Goal: Information Seeking & Learning: Learn about a topic

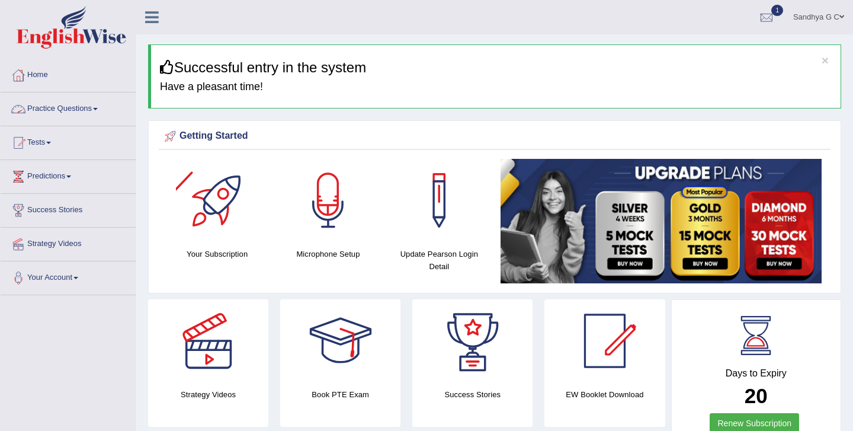
click at [120, 101] on link "Practice Questions" at bounding box center [68, 107] width 135 height 30
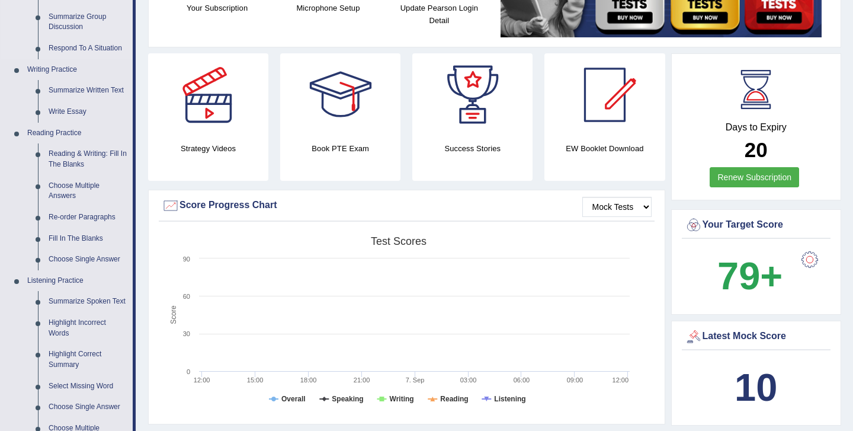
scroll to position [245, 0]
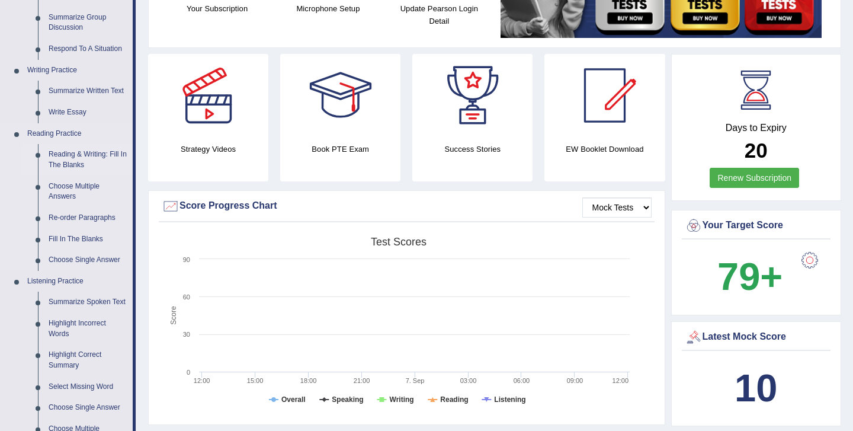
click at [85, 158] on link "Reading & Writing: Fill In The Blanks" at bounding box center [87, 159] width 89 height 31
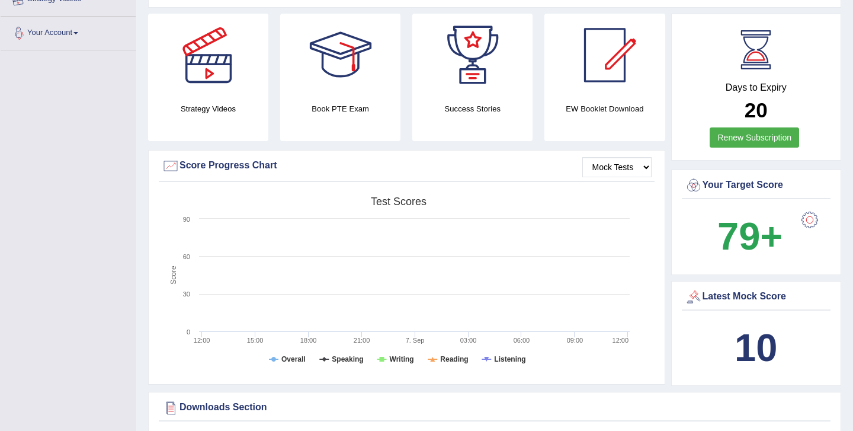
scroll to position [324, 0]
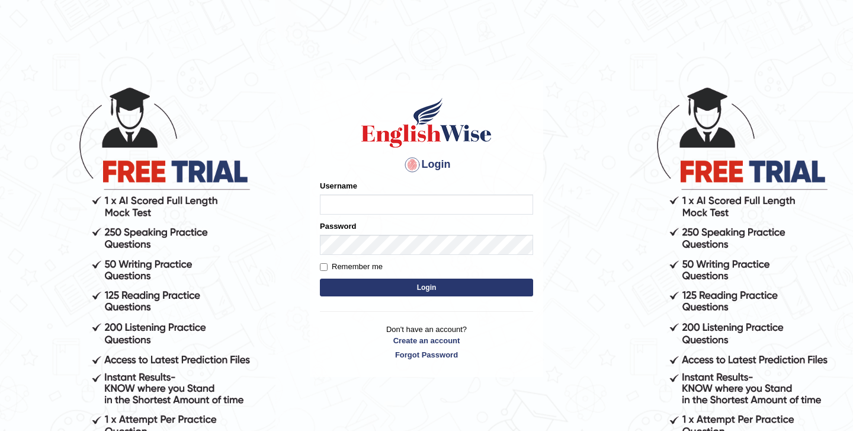
type input "SandhyaG"
click at [388, 289] on button "Login" at bounding box center [426, 288] width 213 height 18
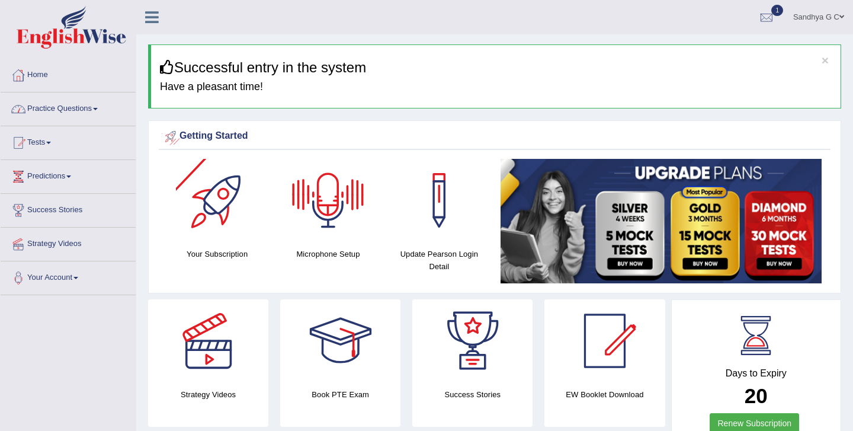
click at [119, 115] on link "Practice Questions" at bounding box center [68, 107] width 135 height 30
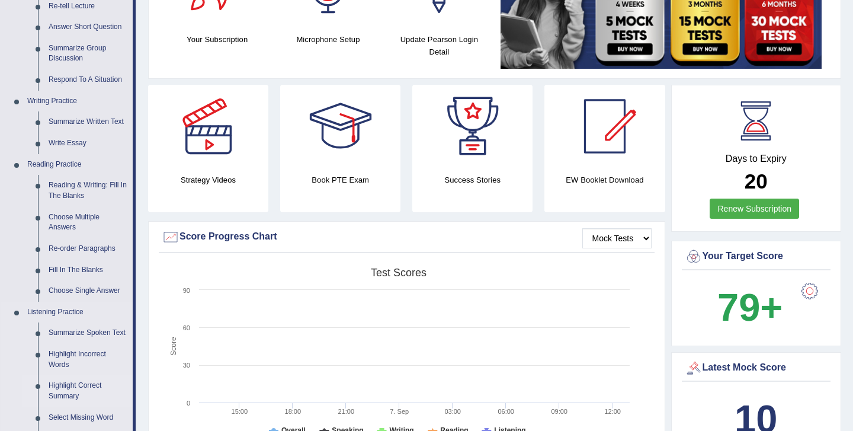
scroll to position [201, 0]
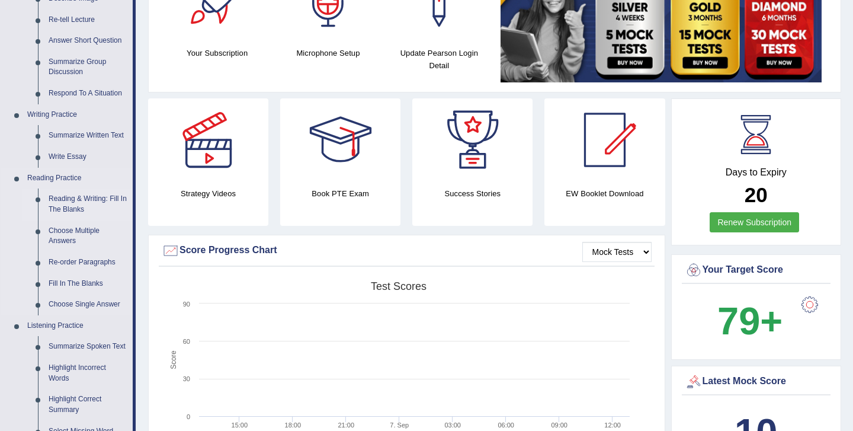
click at [93, 196] on link "Reading & Writing: Fill In The Blanks" at bounding box center [87, 203] width 89 height 31
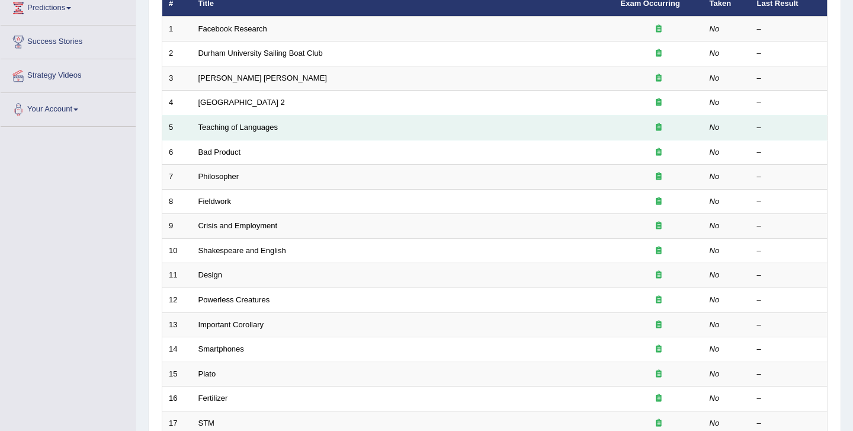
scroll to position [174, 0]
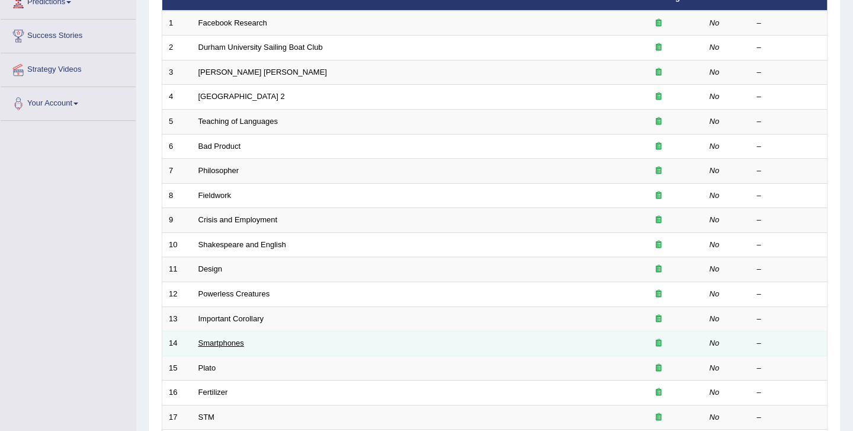
click at [220, 340] on link "Smartphones" at bounding box center [222, 342] width 46 height 9
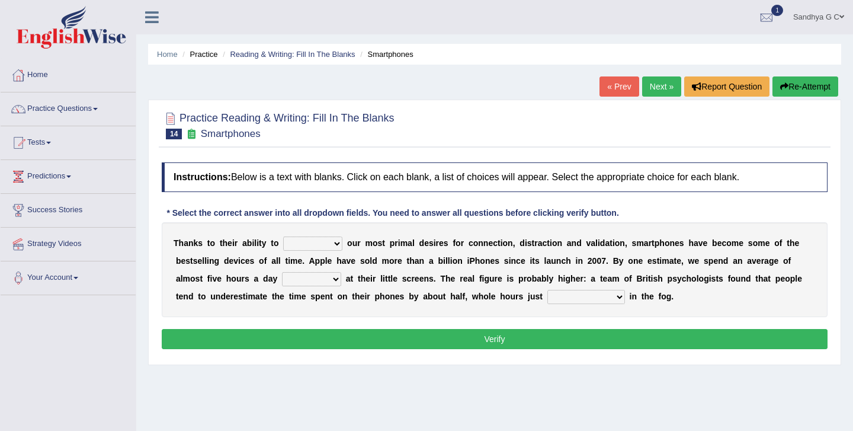
click at [320, 244] on select "hijack describe sharpen conserve" at bounding box center [312, 243] width 59 height 14
select select "conserve"
click at [283, 236] on select "hijack describe sharpen conserve" at bounding box center [312, 243] width 59 height 14
click at [328, 274] on select "watching waggling snoring staring" at bounding box center [311, 279] width 59 height 14
select select "staring"
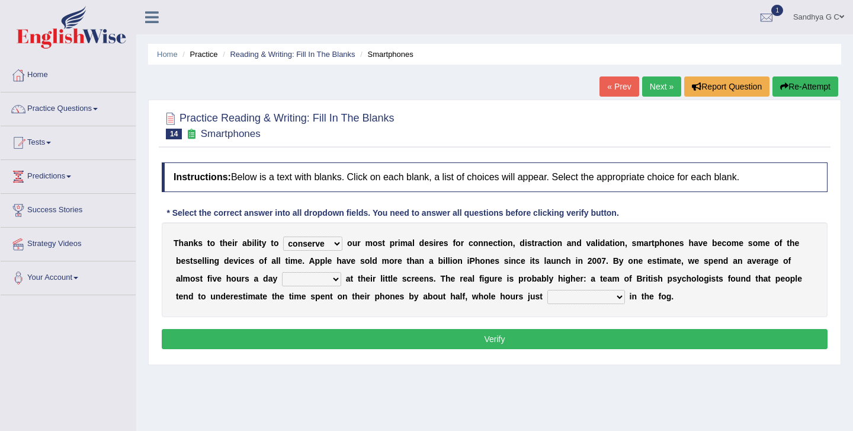
click at [282, 272] on select "watching waggling snoring staring" at bounding box center [311, 279] width 59 height 14
click at [592, 295] on select "has evaporated evaporating evaporate evaporates" at bounding box center [587, 297] width 78 height 14
select select "evaporating"
click at [548, 290] on select "has evaporated evaporating evaporate evaporates" at bounding box center [587, 297] width 78 height 14
click at [562, 342] on button "Verify" at bounding box center [495, 339] width 666 height 20
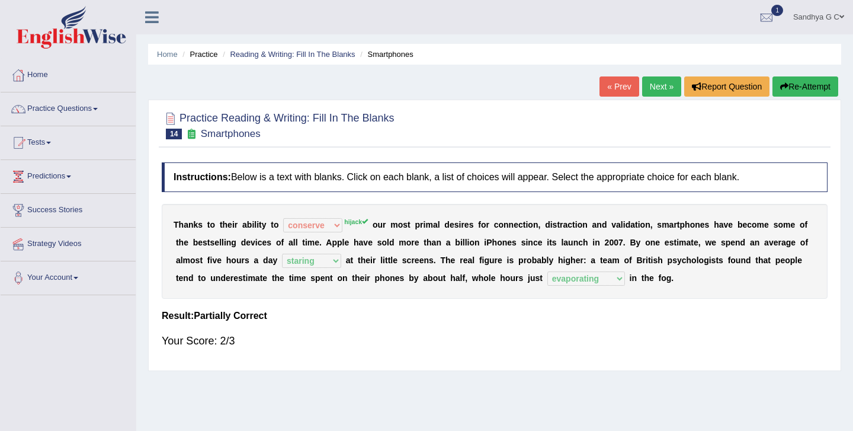
click at [663, 81] on link "Next »" at bounding box center [661, 86] width 39 height 20
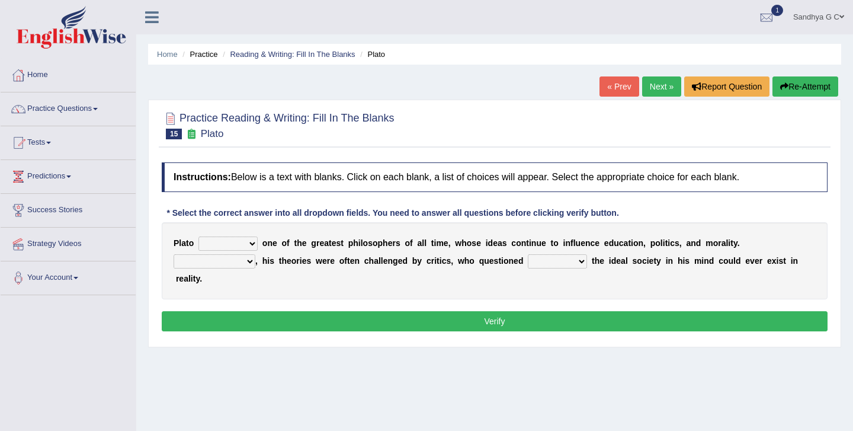
click at [240, 242] on select "keeps comes claims remains" at bounding box center [228, 243] width 59 height 14
select select "remains"
click at [199, 236] on select "keeps comes claims remains" at bounding box center [228, 243] width 59 height 14
click at [228, 260] on select "Notwithstanding So However Whatever" at bounding box center [215, 261] width 82 height 14
select select "However"
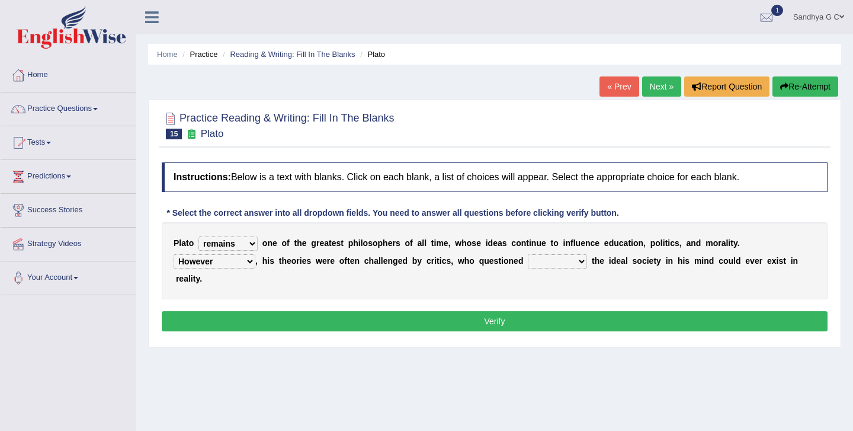
click at [174, 254] on select "Notwithstanding So However Whatever" at bounding box center [215, 261] width 82 height 14
click at [572, 265] on select "which what that whether" at bounding box center [557, 261] width 59 height 14
select select "that"
click at [528, 254] on select "which what that whether" at bounding box center [557, 261] width 59 height 14
click at [557, 324] on button "Verify" at bounding box center [495, 321] width 666 height 20
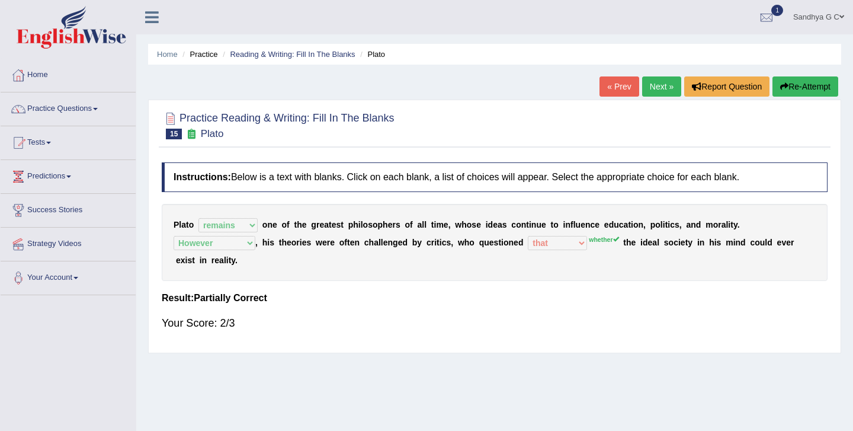
click at [653, 79] on link "Next »" at bounding box center [661, 86] width 39 height 20
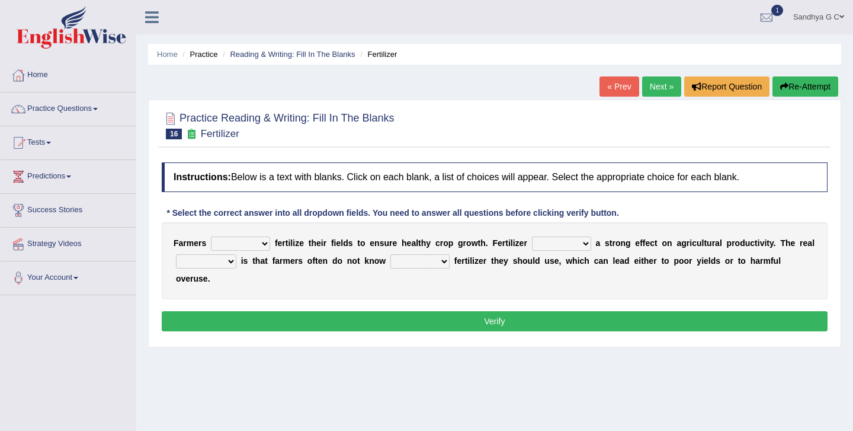
click at [244, 247] on select "must should need can" at bounding box center [240, 243] width 59 height 14
select select "should"
click at [211, 236] on select "must should need can" at bounding box center [240, 243] width 59 height 14
click at [558, 239] on select "has had have having" at bounding box center [561, 243] width 59 height 14
select select "had"
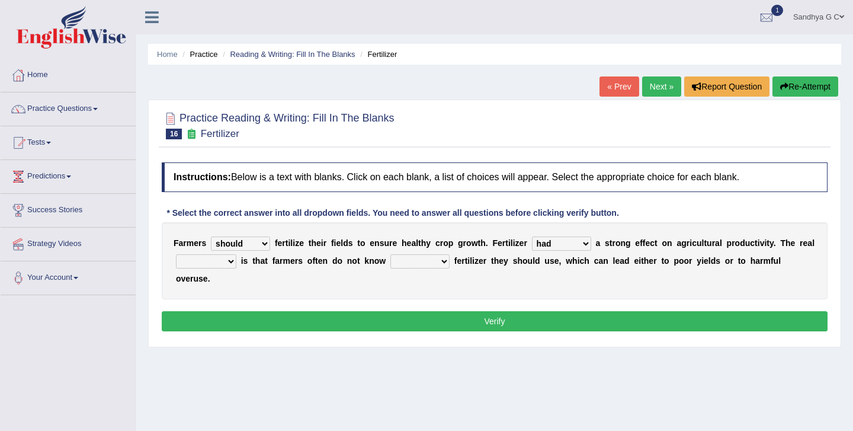
click at [532, 236] on select "has had have having" at bounding box center [561, 243] width 59 height 14
click at [205, 256] on select "problem question conclusion answer" at bounding box center [206, 261] width 60 height 14
select select "question"
click at [176, 254] on select "problem question conclusion answer" at bounding box center [206, 261] width 60 height 14
click at [410, 255] on select "how much how many however so much" at bounding box center [420, 261] width 59 height 14
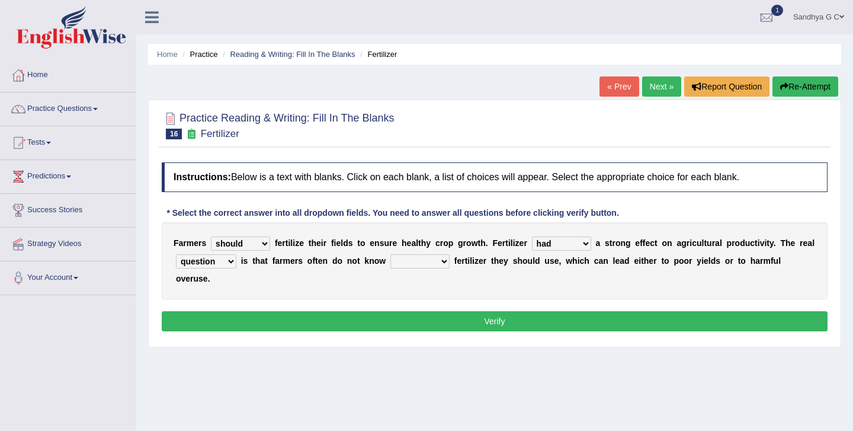
select select "how many"
click at [391, 254] on select "how much how many however so much" at bounding box center [420, 261] width 59 height 14
click at [439, 328] on button "Verify" at bounding box center [495, 321] width 666 height 20
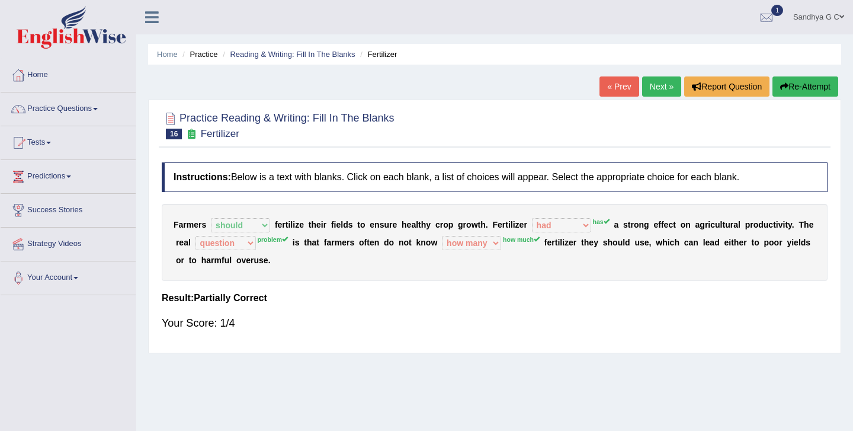
click at [651, 87] on link "Next »" at bounding box center [661, 86] width 39 height 20
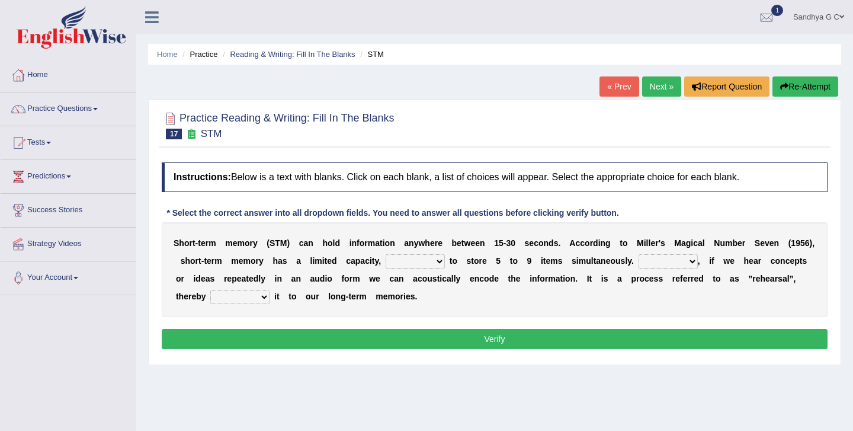
click at [445, 261] on select "being able is able be able unable" at bounding box center [415, 261] width 59 height 14
select select "being able"
click at [417, 254] on select "being able is able be able unable" at bounding box center [415, 261] width 59 height 14
click at [686, 256] on select "However So Moreover Therefore" at bounding box center [668, 261] width 59 height 14
select select "So"
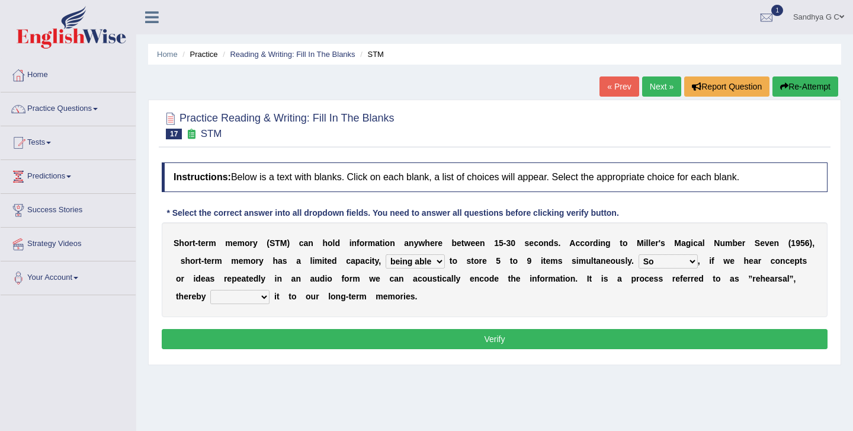
click at [669, 254] on select "However So Moreover Therefore" at bounding box center [668, 261] width 59 height 14
click at [270, 294] on select "commit commits commiting commited" at bounding box center [239, 297] width 59 height 14
select select "commiting"
click at [266, 290] on select "commit commits commiting commited" at bounding box center [239, 297] width 59 height 14
click at [358, 342] on button "Verify" at bounding box center [495, 339] width 666 height 20
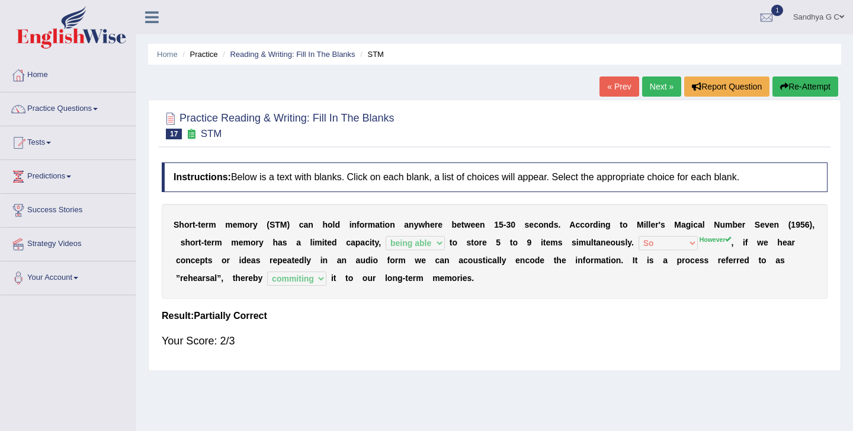
click at [661, 82] on link "Next »" at bounding box center [661, 86] width 39 height 20
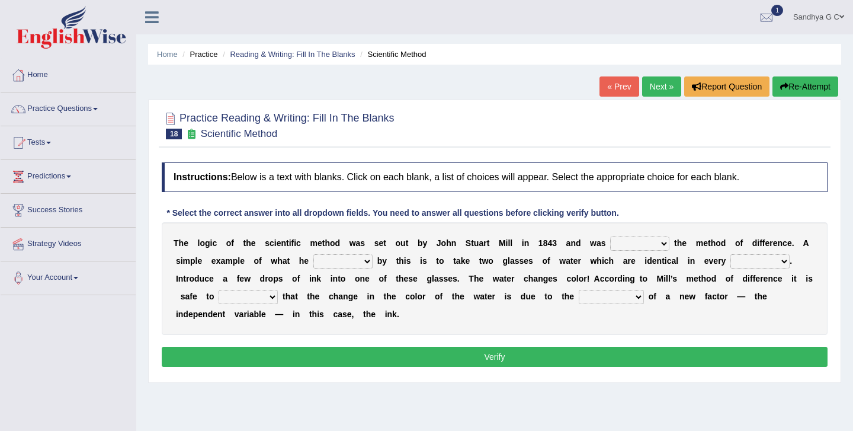
click at [641, 246] on select "pointed claimed demanded named" at bounding box center [639, 243] width 59 height 14
select select "named"
click at [610, 236] on select "pointed claimed demanded named" at bounding box center [639, 243] width 59 height 14
click at [747, 262] on select "thought identity measure respect" at bounding box center [760, 261] width 59 height 14
click at [356, 264] on select "capped charged found meant" at bounding box center [343, 261] width 59 height 14
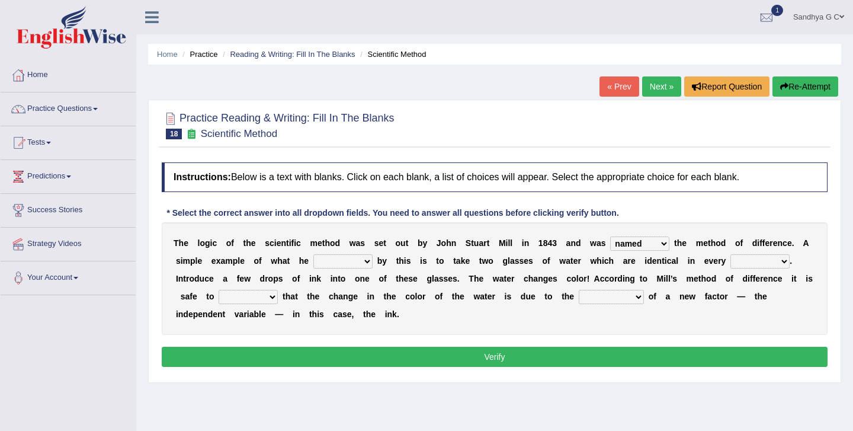
select select "meant"
click at [314, 254] on select "capped charged found meant" at bounding box center [343, 261] width 59 height 14
click at [745, 261] on select "thought identity measure respect" at bounding box center [760, 261] width 59 height 14
select select "measure"
click at [731, 254] on select "thought identity measure respect" at bounding box center [760, 261] width 59 height 14
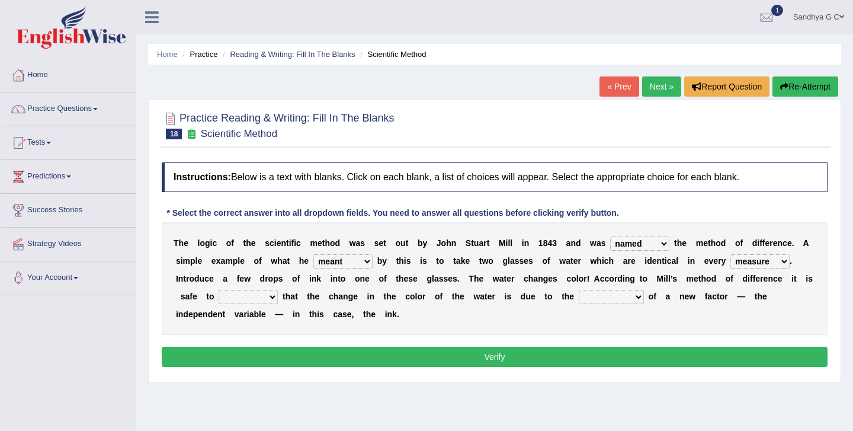
click at [249, 298] on select "assume discuss prefer acclaim" at bounding box center [248, 297] width 59 height 14
select select "assume"
click at [219, 290] on select "assume discuss prefer acclaim" at bounding box center [248, 297] width 59 height 14
click at [601, 292] on select "introduction magnitude preparation purification" at bounding box center [611, 297] width 65 height 14
select select "purification"
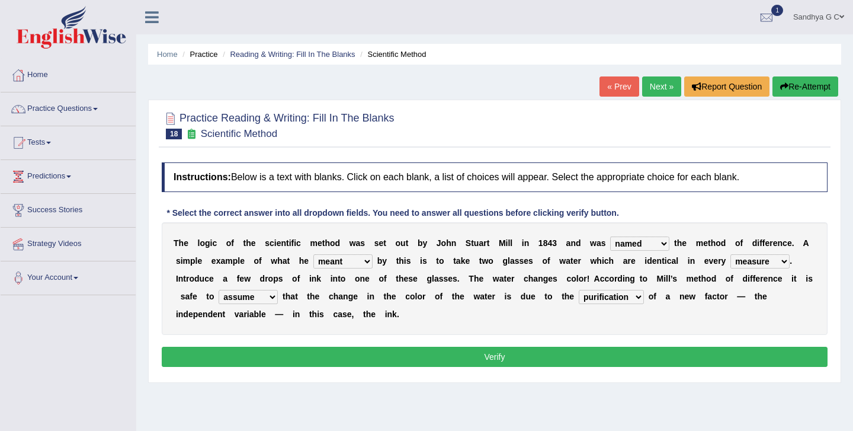
click at [580, 290] on select "introduction magnitude preparation purification" at bounding box center [611, 297] width 65 height 14
click at [585, 365] on button "Verify" at bounding box center [495, 357] width 666 height 20
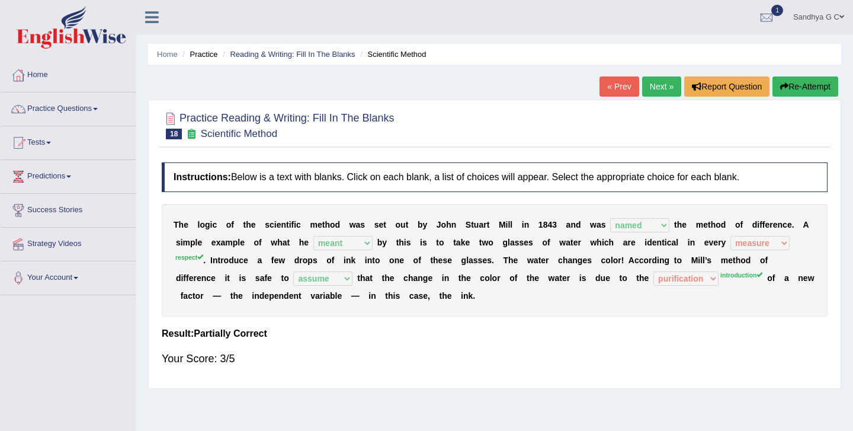
click at [653, 82] on link "Next »" at bounding box center [661, 86] width 39 height 20
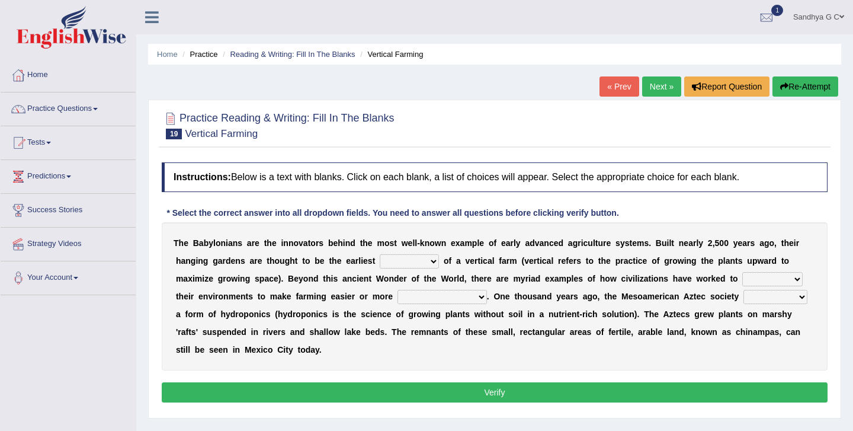
click at [424, 262] on select "prototype failure discredit protocol" at bounding box center [409, 261] width 59 height 14
select select "prototype"
click at [380, 254] on select "prototype failure discredit protocol" at bounding box center [409, 261] width 59 height 14
click at [768, 279] on select "manipulate escape respect disarrange" at bounding box center [773, 279] width 60 height 14
select select "escape"
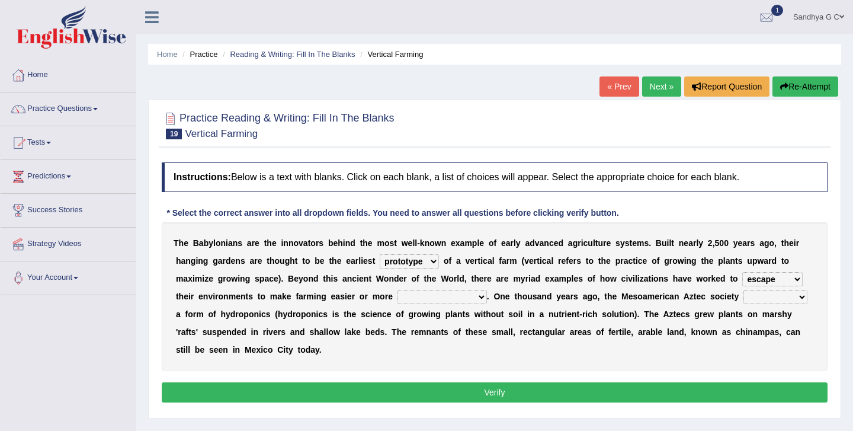
click at [743, 272] on select "manipulate escape respect disarrange" at bounding box center [773, 279] width 60 height 14
click at [463, 297] on select "productive constructive connective counterproductive" at bounding box center [442, 297] width 89 height 14
select select "productive"
click at [398, 290] on select "productive constructive connective counterproductive" at bounding box center [442, 297] width 89 height 14
click at [758, 299] on select "domineered volunteered pioneered engineered" at bounding box center [776, 297] width 64 height 14
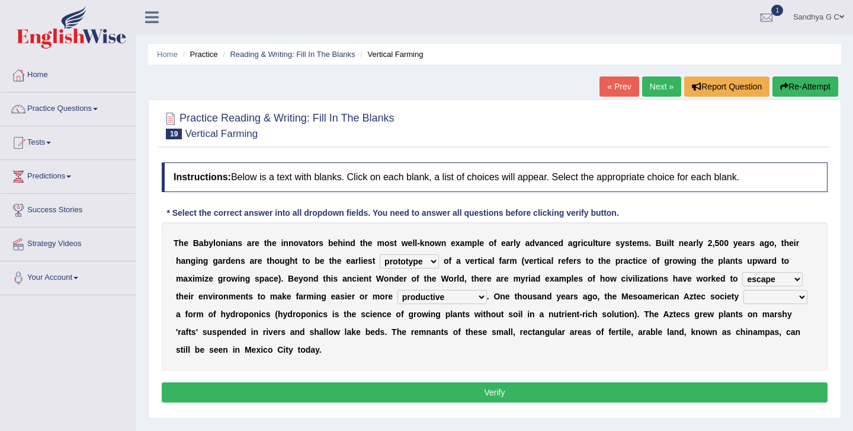
select select "pioneered"
click at [745, 290] on select "domineered volunteered pioneered engineered" at bounding box center [776, 297] width 64 height 14
click at [715, 395] on button "Verify" at bounding box center [495, 392] width 666 height 20
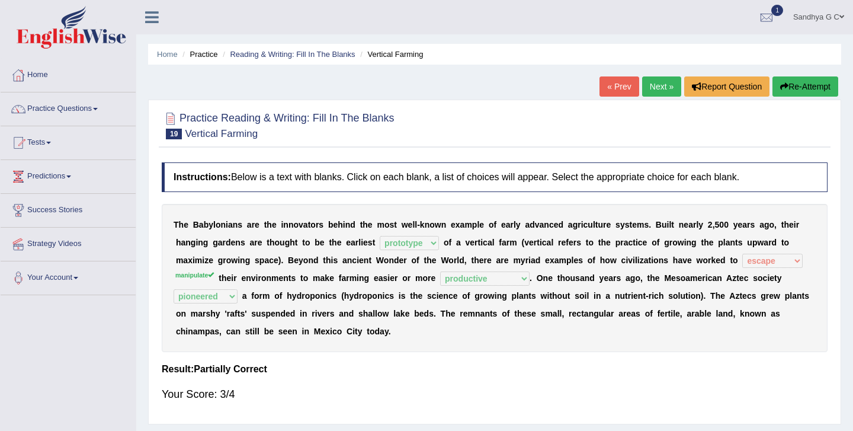
click at [666, 91] on link "Next »" at bounding box center [661, 86] width 39 height 20
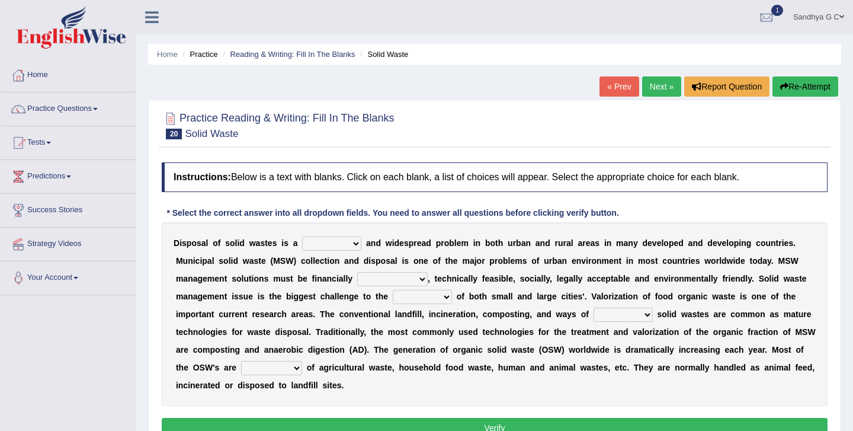
click at [335, 244] on select "slanting stinging stalling shafting" at bounding box center [331, 243] width 59 height 14
select select "shafting"
click at [302, 236] on select "slanting stinging stalling shafting" at bounding box center [331, 243] width 59 height 14
click at [388, 277] on select "unattainable sustainable objectionable treasonable" at bounding box center [392, 279] width 71 height 14
select select "sustainable"
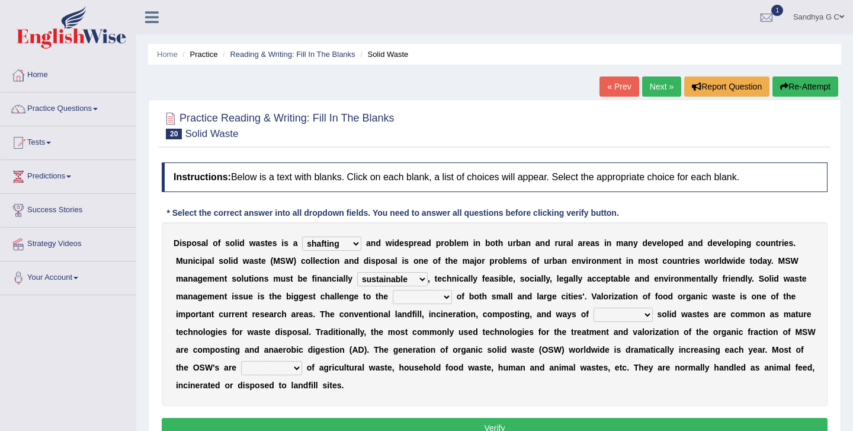
click at [357, 272] on select "unattainable sustainable objectionable treasonable" at bounding box center [392, 279] width 71 height 14
click at [433, 301] on select "plants culture authorities history" at bounding box center [422, 297] width 59 height 14
click at [446, 298] on select "plants culture authorities history" at bounding box center [422, 297] width 59 height 14
select select "culture"
click at [393, 290] on select "plants culture authorities history" at bounding box center [422, 297] width 59 height 14
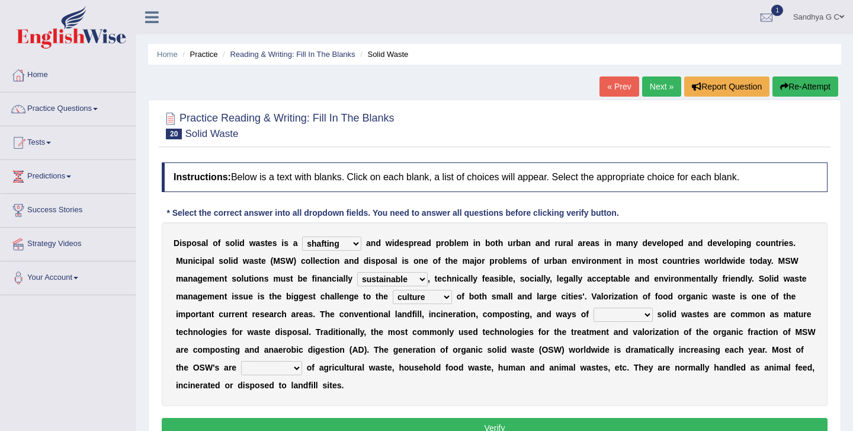
click at [632, 317] on select "reserving preserving deserving handling" at bounding box center [623, 315] width 59 height 14
select select "preserving"
click at [594, 308] on select "reserving preserving deserving handling" at bounding box center [623, 315] width 59 height 14
click at [286, 366] on select "composed disposed composing disposing" at bounding box center [271, 368] width 61 height 14
select select "disposed"
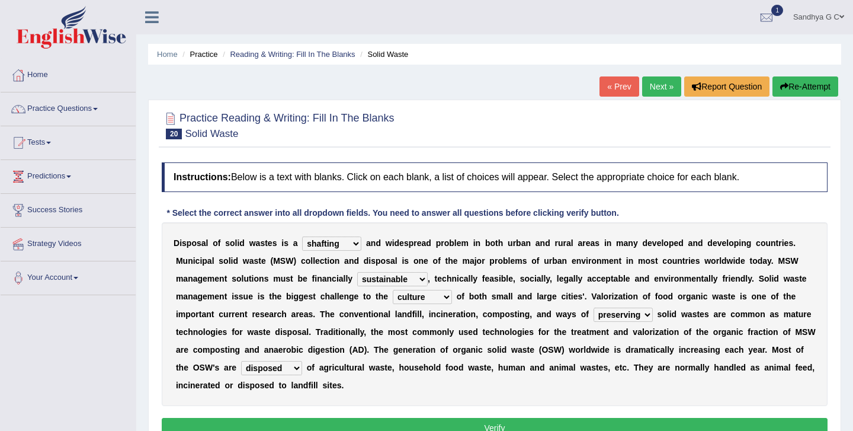
click at [241, 361] on select "composed disposed composing disposing" at bounding box center [271, 368] width 61 height 14
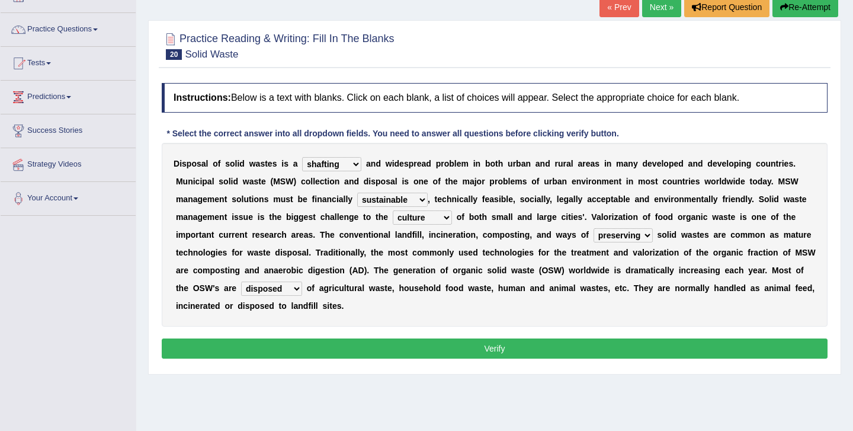
scroll to position [110, 0]
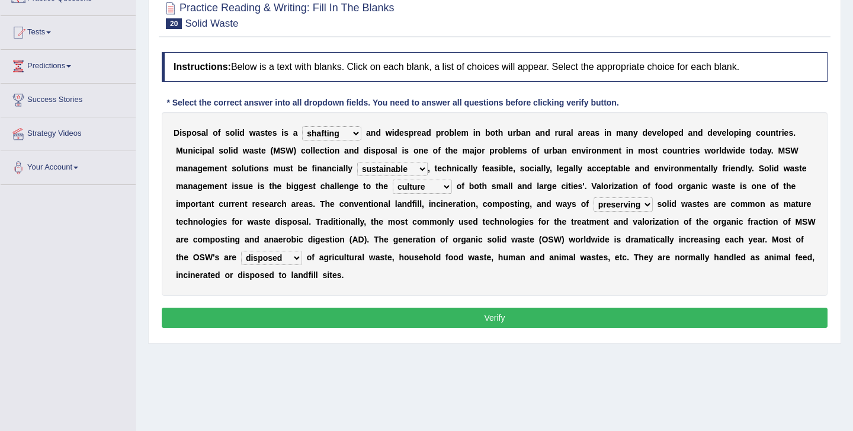
click at [467, 319] on button "Verify" at bounding box center [495, 318] width 666 height 20
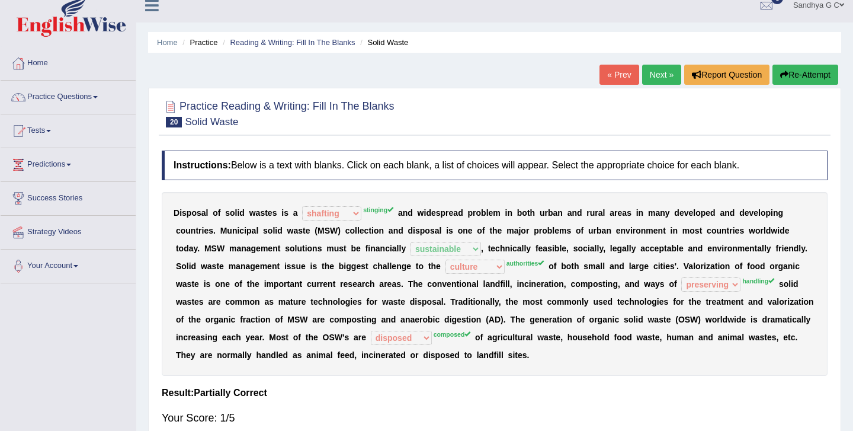
scroll to position [0, 0]
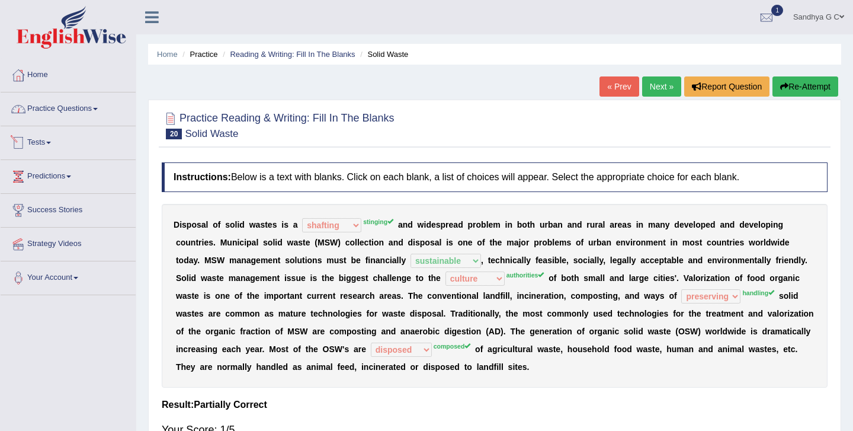
click at [114, 114] on link "Practice Questions" at bounding box center [68, 107] width 135 height 30
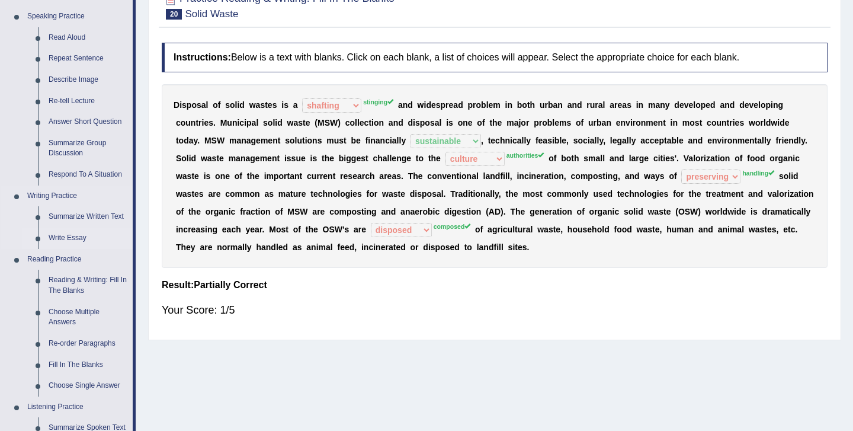
scroll to position [127, 0]
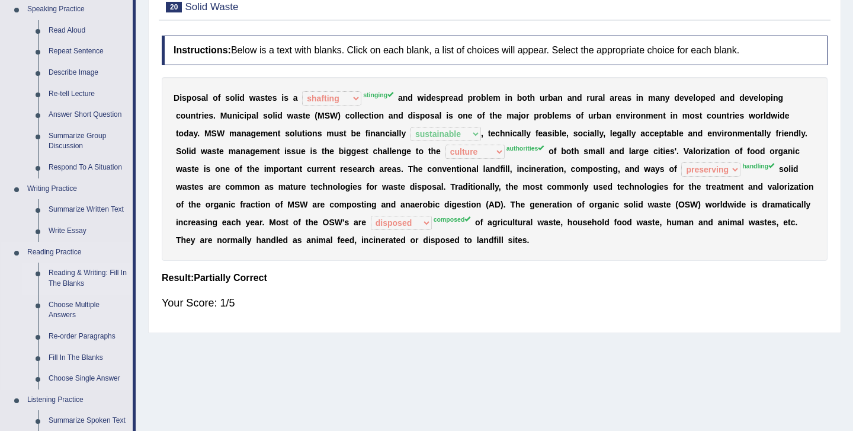
click at [104, 277] on link "Reading & Writing: Fill In The Blanks" at bounding box center [87, 278] width 89 height 31
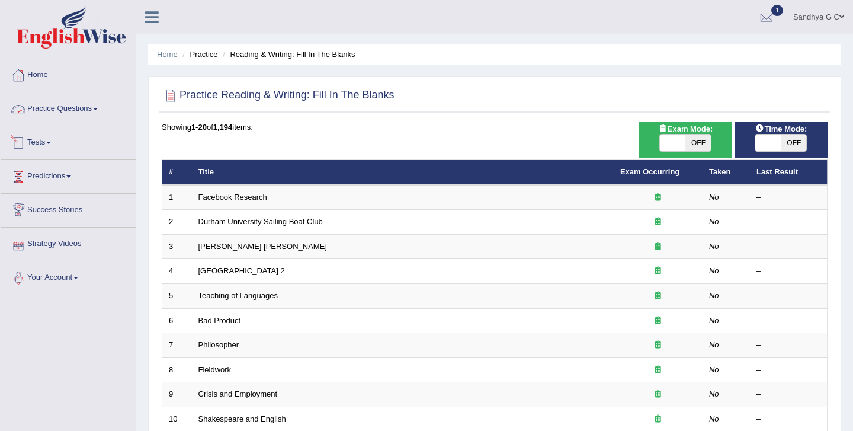
click at [112, 106] on link "Practice Questions" at bounding box center [68, 107] width 135 height 30
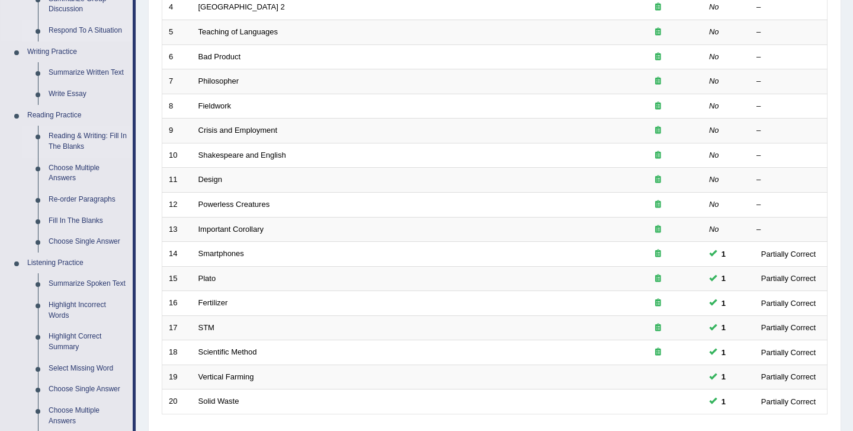
scroll to position [262, 0]
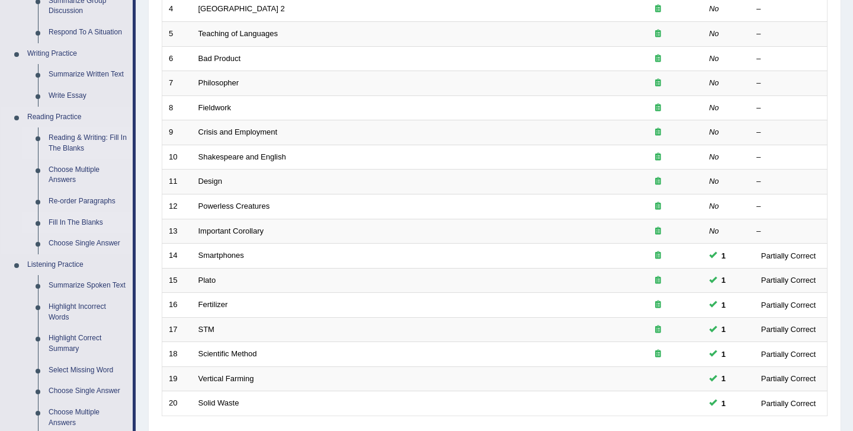
click at [85, 229] on link "Fill In The Blanks" at bounding box center [87, 222] width 89 height 21
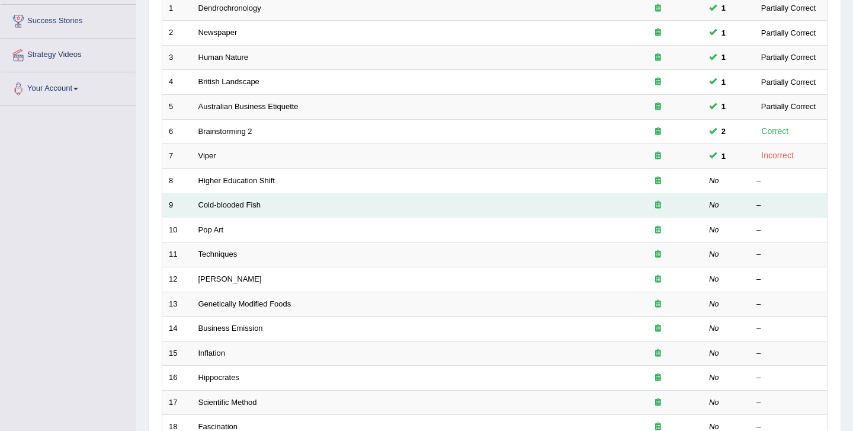
scroll to position [188, 0]
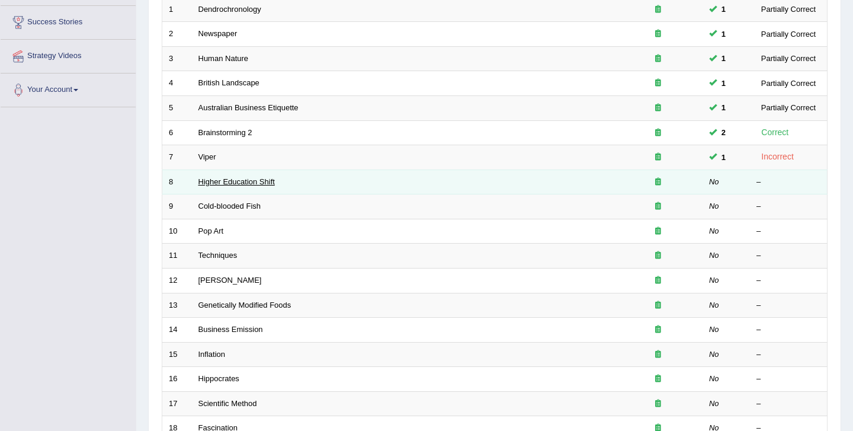
click at [244, 183] on link "Higher Education Shift" at bounding box center [237, 181] width 76 height 9
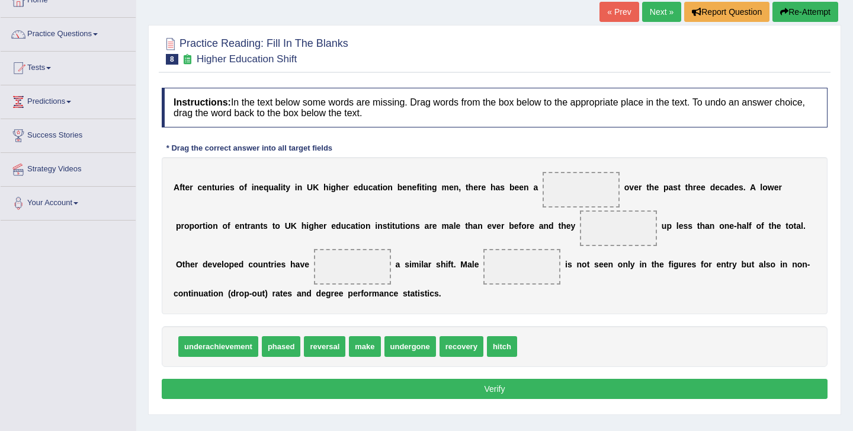
scroll to position [72, 0]
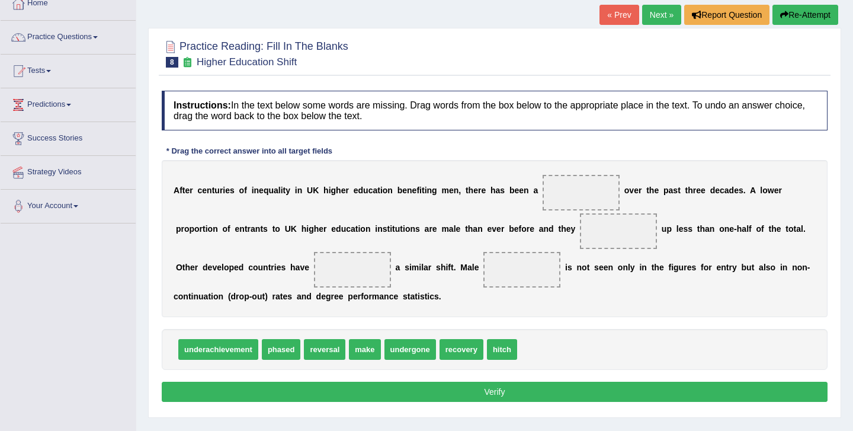
click at [244, 183] on div "A f t e r c e n t u r i e s o f i n e q u a l i t y i n U K h i g h e r e d u c…" at bounding box center [495, 238] width 666 height 157
click at [656, 12] on link "Next »" at bounding box center [661, 15] width 39 height 20
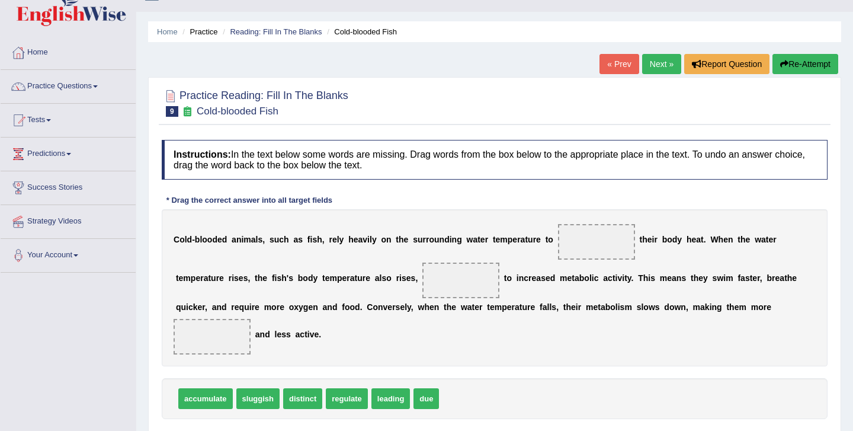
scroll to position [24, 0]
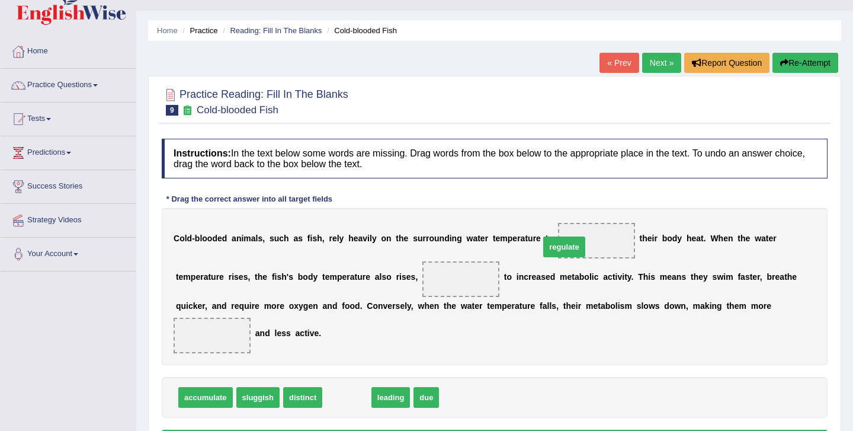
drag, startPoint x: 346, startPoint y: 396, endPoint x: 564, endPoint y: 242, distance: 266.2
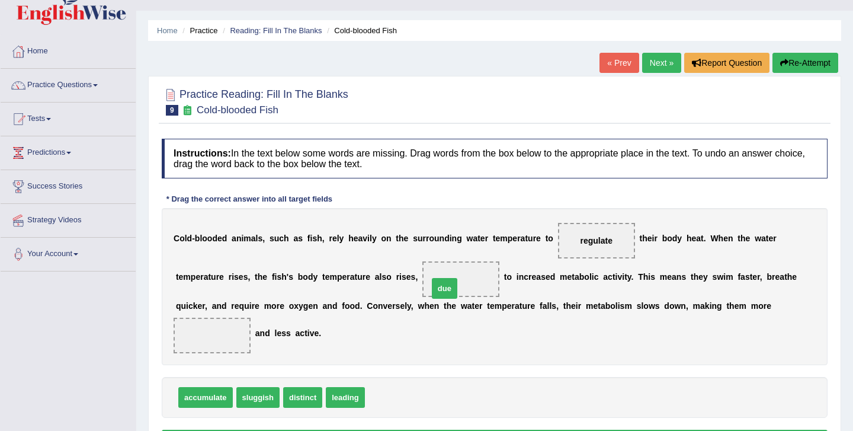
drag, startPoint x: 380, startPoint y: 398, endPoint x: 456, endPoint y: 280, distance: 139.7
drag, startPoint x: 296, startPoint y: 398, endPoint x: 206, endPoint y: 327, distance: 114.8
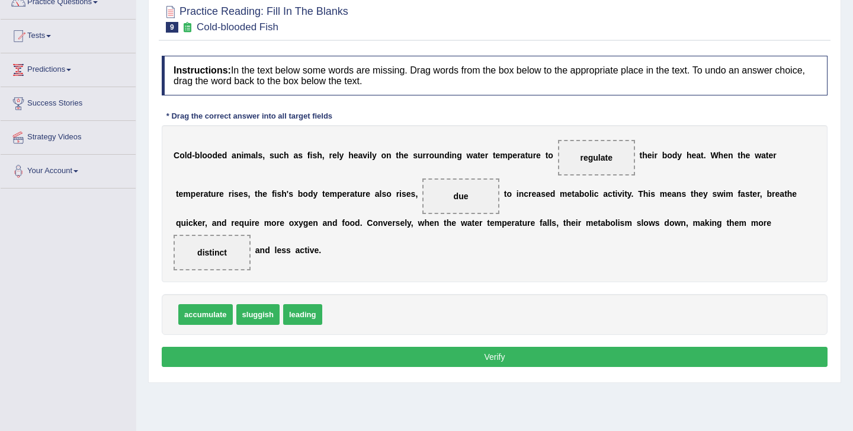
scroll to position [151, 0]
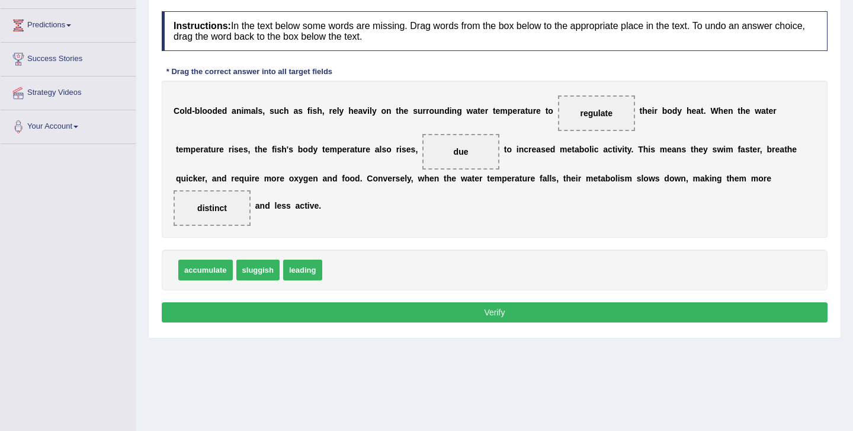
click at [300, 312] on button "Verify" at bounding box center [495, 312] width 666 height 20
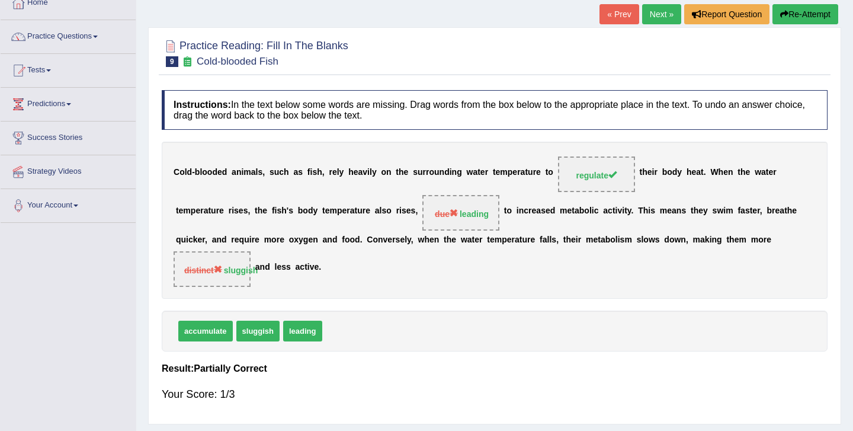
scroll to position [35, 0]
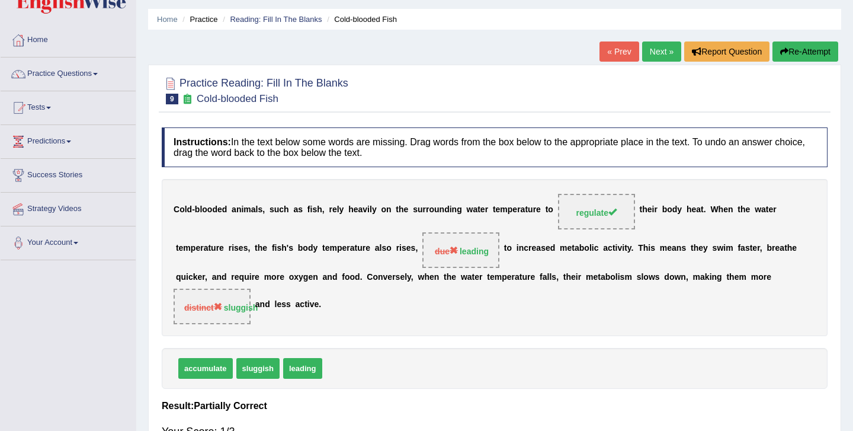
click at [652, 50] on link "Next »" at bounding box center [661, 51] width 39 height 20
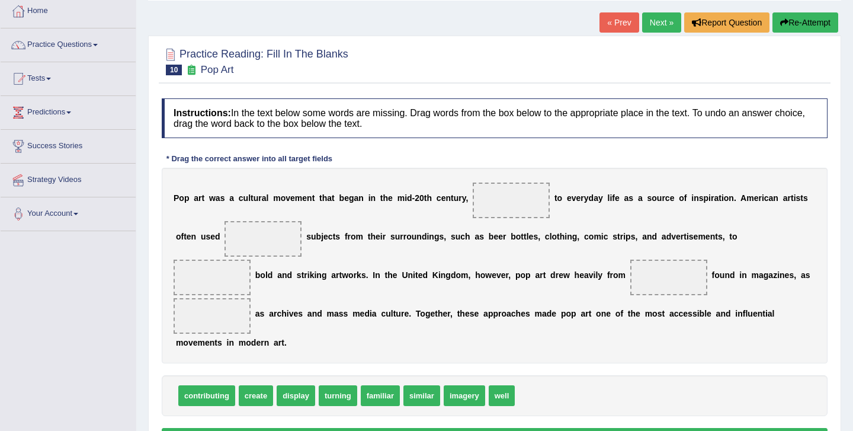
scroll to position [65, 0]
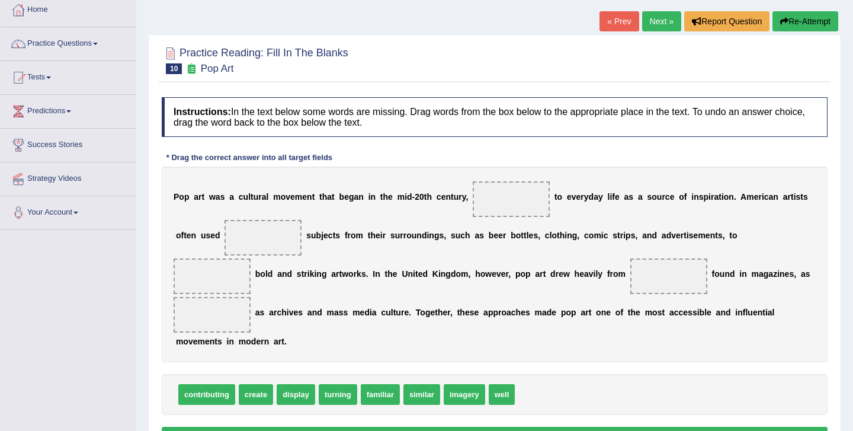
click at [656, 29] on link "Next »" at bounding box center [661, 21] width 39 height 20
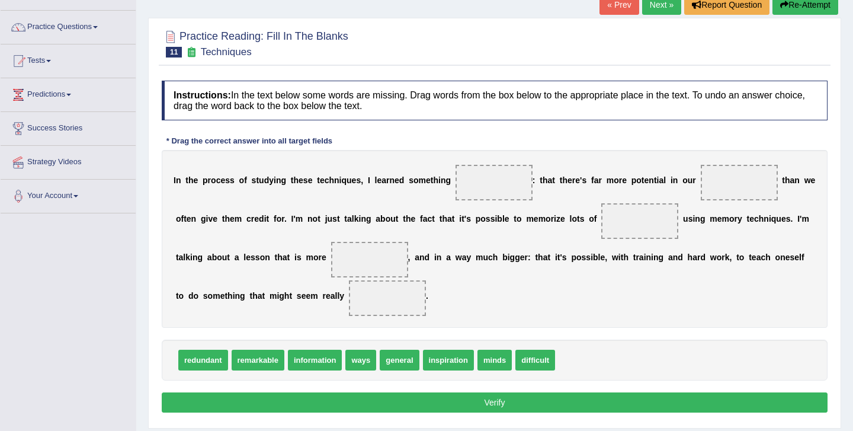
scroll to position [92, 0]
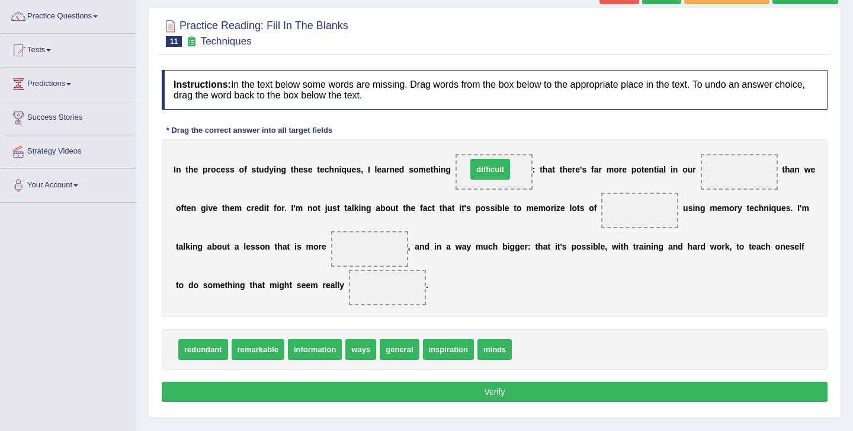
drag, startPoint x: 533, startPoint y: 346, endPoint x: 488, endPoint y: 172, distance: 179.4
drag, startPoint x: 493, startPoint y: 340, endPoint x: 735, endPoint y: 171, distance: 295.0
drag, startPoint x: 735, startPoint y: 171, endPoint x: 639, endPoint y: 213, distance: 104.6
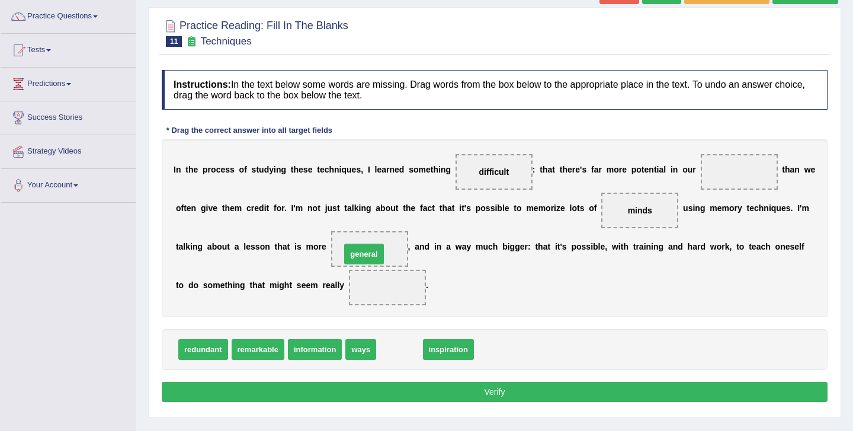
drag, startPoint x: 404, startPoint y: 349, endPoint x: 369, endPoint y: 253, distance: 101.8
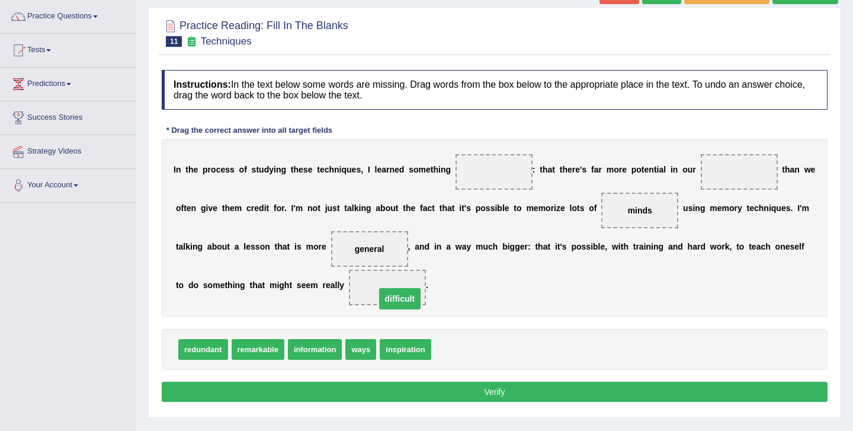
drag, startPoint x: 485, startPoint y: 175, endPoint x: 388, endPoint y: 299, distance: 157.5
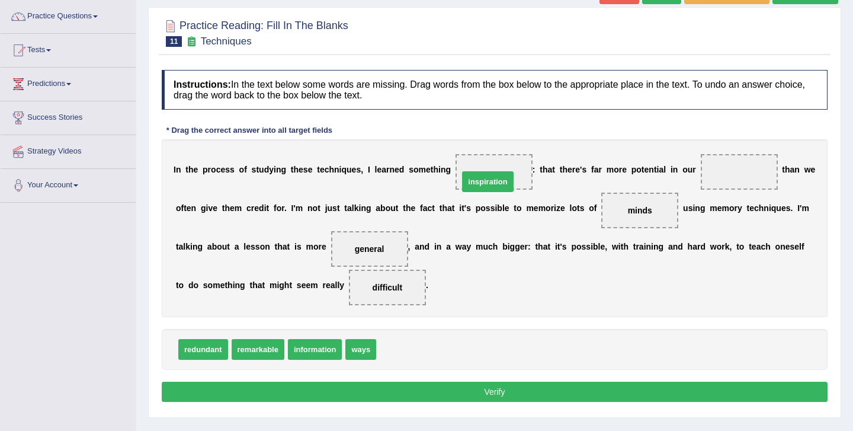
drag, startPoint x: 405, startPoint y: 346, endPoint x: 488, endPoint y: 177, distance: 188.7
drag, startPoint x: 356, startPoint y: 349, endPoint x: 670, endPoint y: 188, distance: 352.8
drag, startPoint x: 635, startPoint y: 211, endPoint x: 756, endPoint y: 170, distance: 127.3
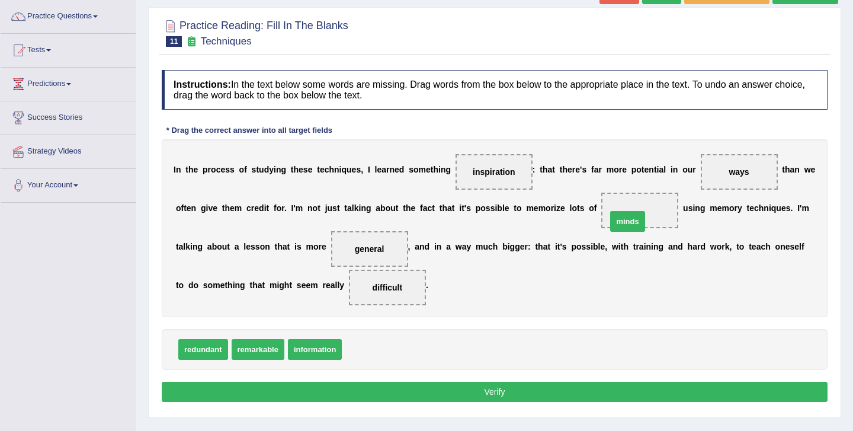
drag, startPoint x: 361, startPoint y: 344, endPoint x: 626, endPoint y: 215, distance: 294.5
click at [497, 396] on button "Verify" at bounding box center [495, 392] width 666 height 20
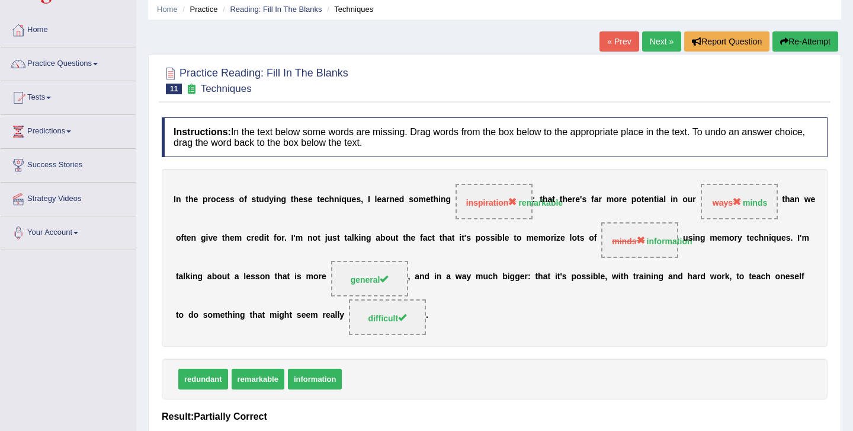
scroll to position [43, 0]
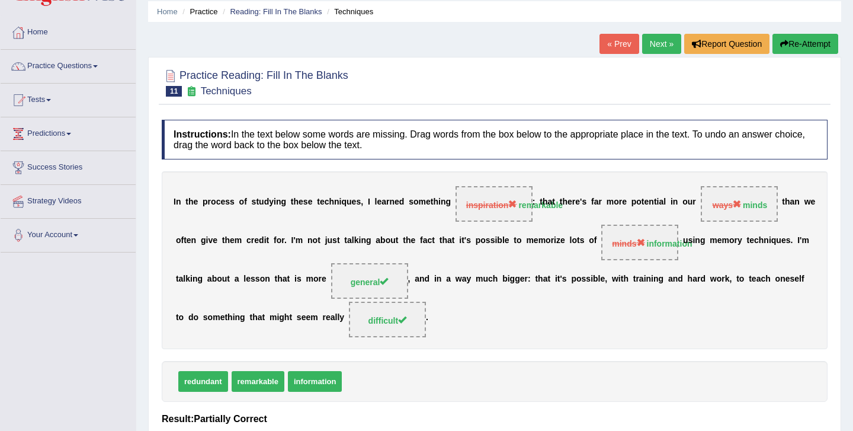
click at [613, 37] on link "« Prev" at bounding box center [619, 44] width 39 height 20
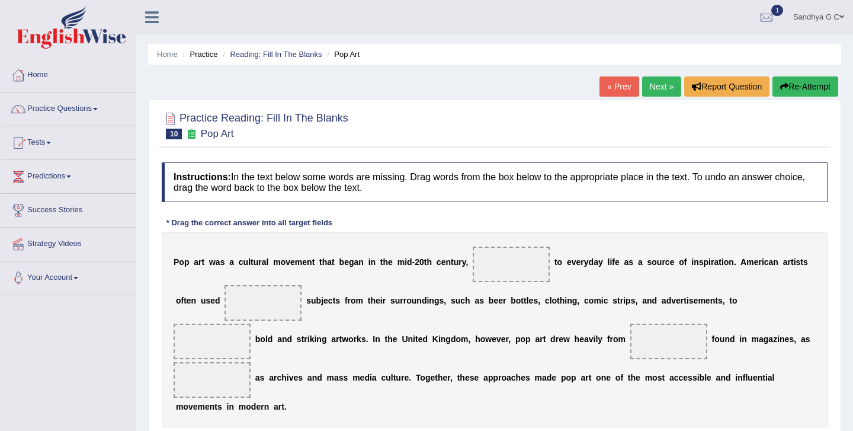
click at [644, 97] on div "« Prev Next » Report Question Re-Attempt" at bounding box center [721, 87] width 242 height 23
click at [654, 89] on link "Next »" at bounding box center [661, 86] width 39 height 20
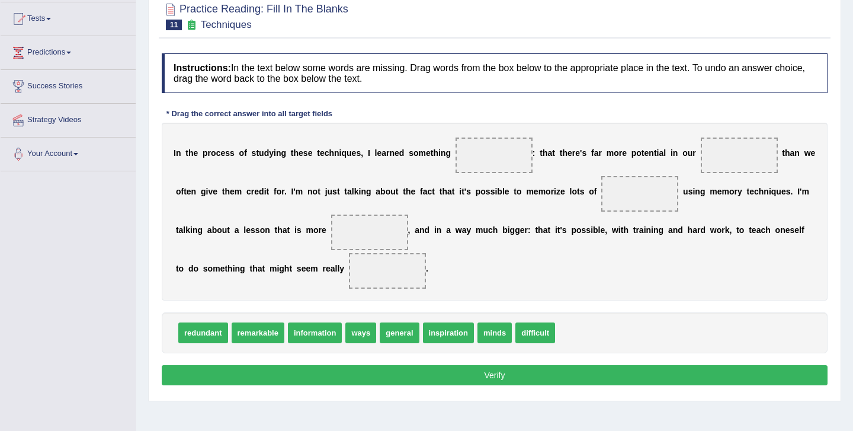
scroll to position [124, 0]
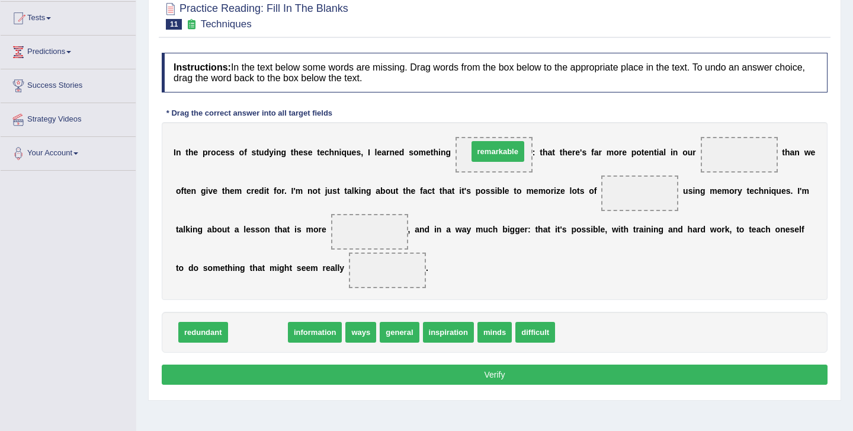
drag, startPoint x: 262, startPoint y: 330, endPoint x: 502, endPoint y: 149, distance: 300.5
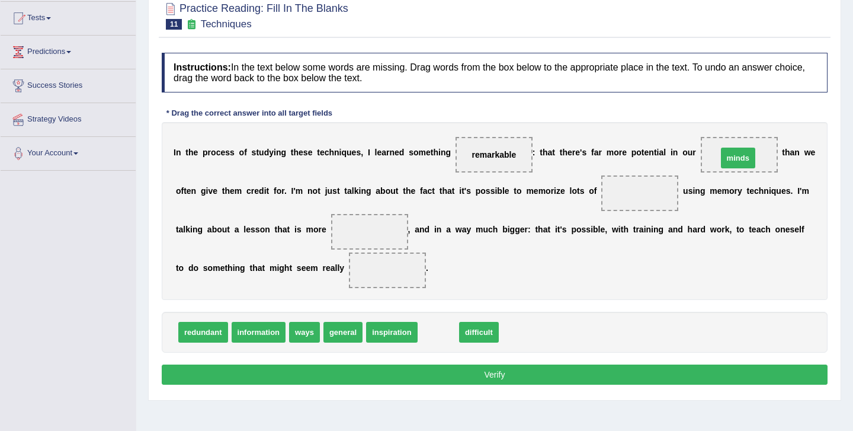
drag, startPoint x: 431, startPoint y: 335, endPoint x: 733, endPoint y: 159, distance: 348.8
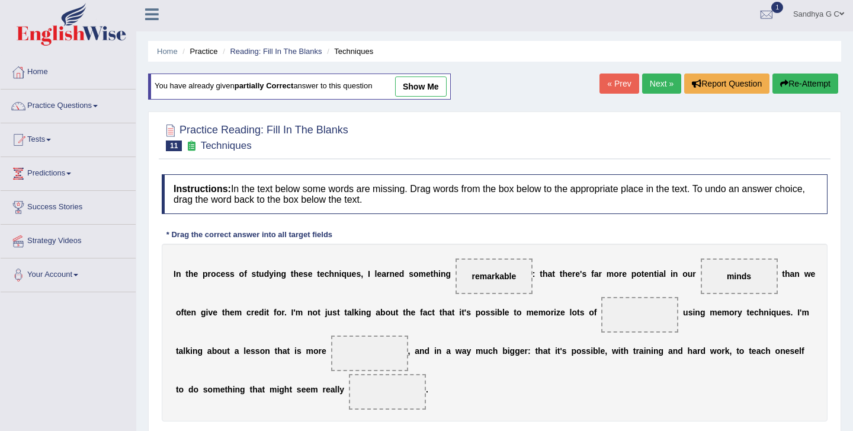
scroll to position [0, 0]
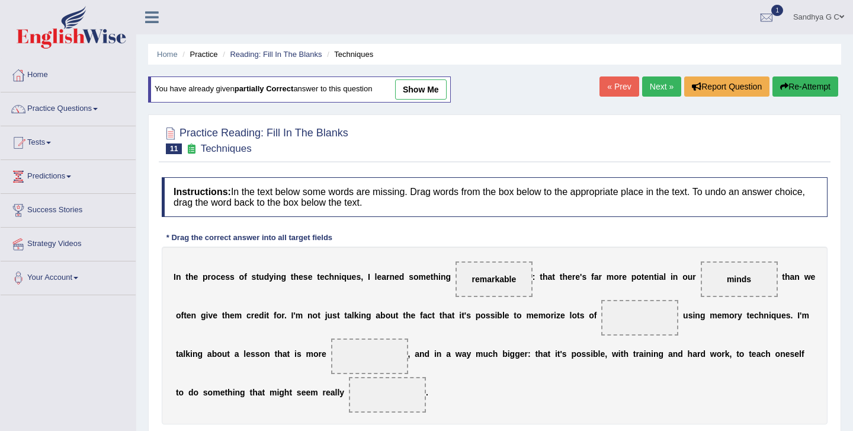
click at [433, 86] on link "show me" at bounding box center [421, 89] width 52 height 20
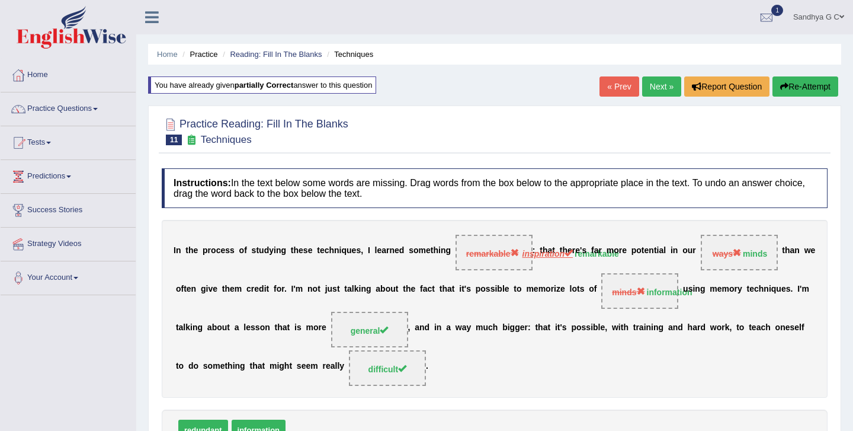
click at [616, 87] on link "« Prev" at bounding box center [619, 86] width 39 height 20
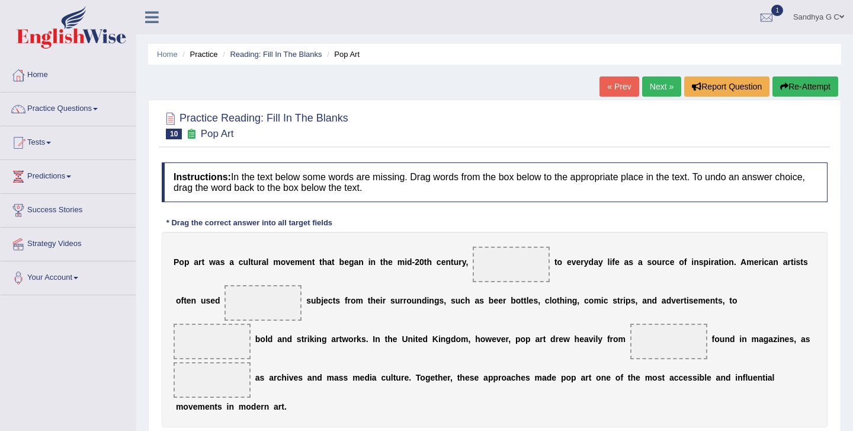
click at [666, 87] on link "Next »" at bounding box center [661, 86] width 39 height 20
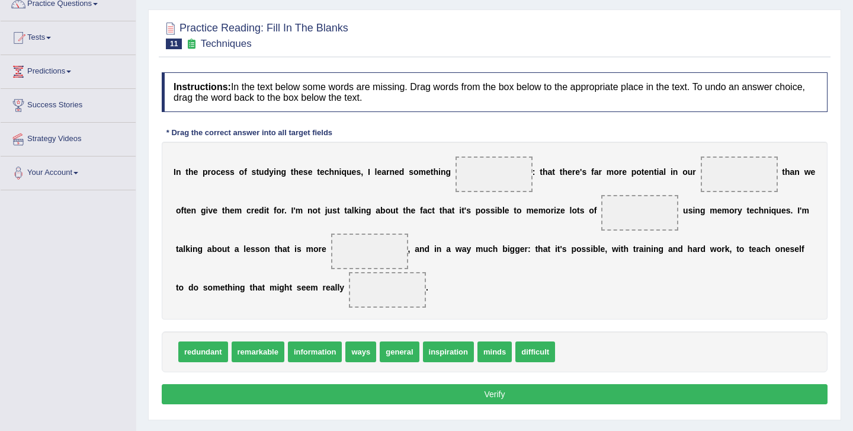
scroll to position [115, 0]
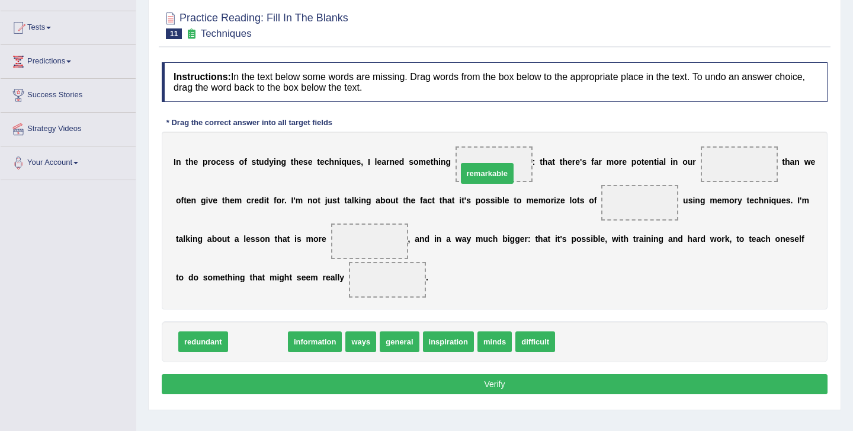
drag, startPoint x: 251, startPoint y: 341, endPoint x: 487, endPoint y: 160, distance: 296.7
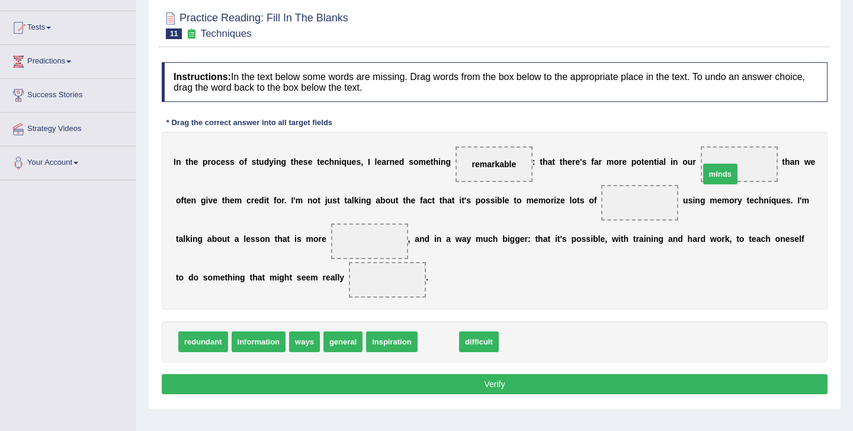
drag, startPoint x: 446, startPoint y: 343, endPoint x: 730, endPoint y: 174, distance: 330.1
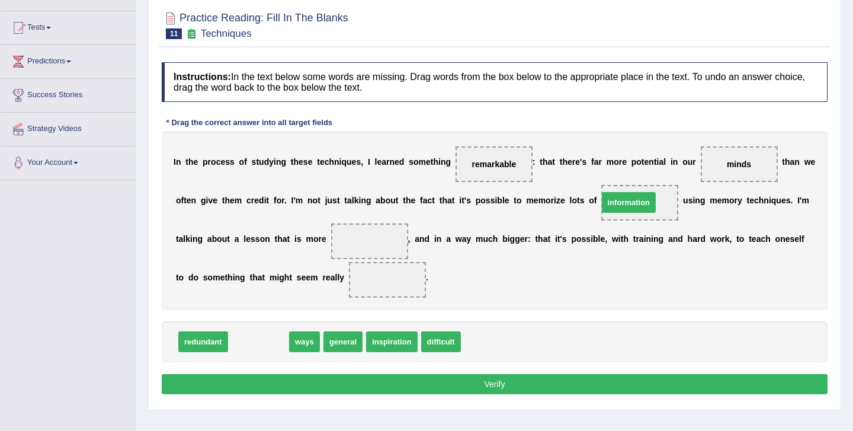
drag, startPoint x: 244, startPoint y: 349, endPoint x: 612, endPoint y: 209, distance: 394.1
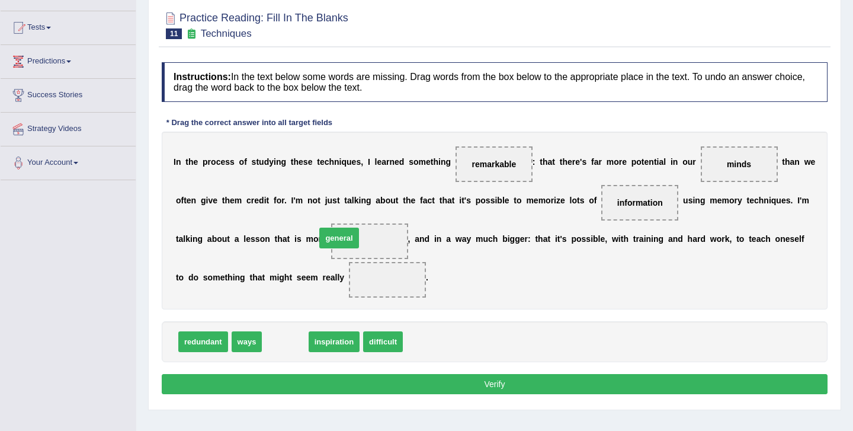
drag, startPoint x: 290, startPoint y: 347, endPoint x: 351, endPoint y: 244, distance: 119.8
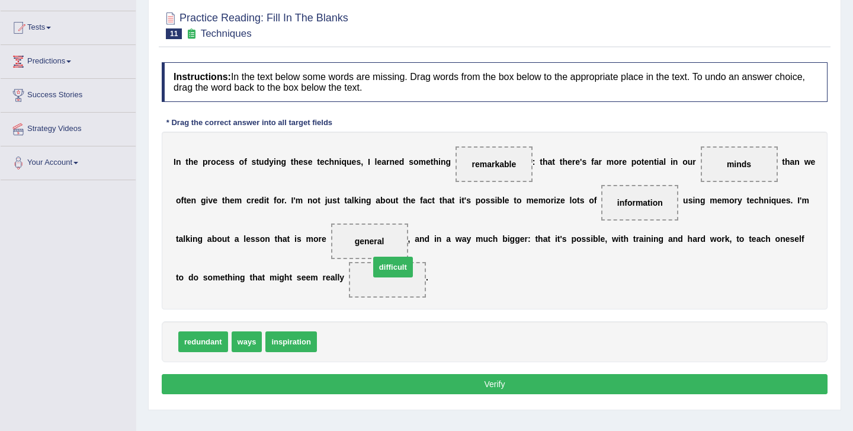
drag, startPoint x: 334, startPoint y: 337, endPoint x: 388, endPoint y: 258, distance: 95.0
drag, startPoint x: 338, startPoint y: 343, endPoint x: 351, endPoint y: 245, distance: 98.7
click at [459, 379] on button "Verify" at bounding box center [495, 384] width 666 height 20
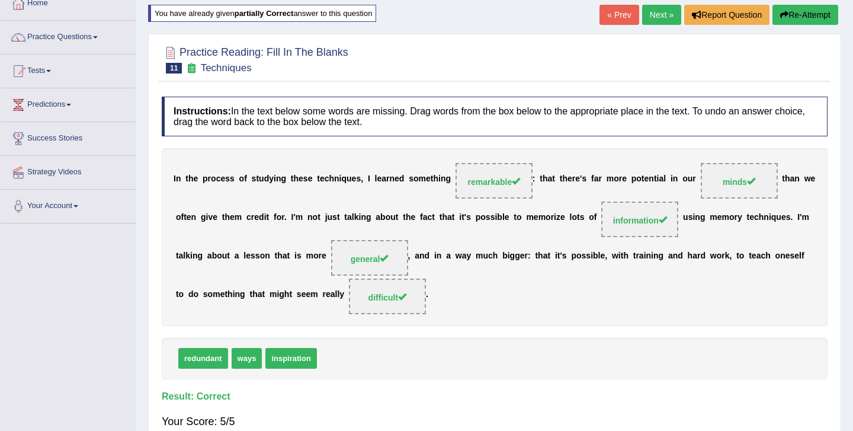
scroll to position [0, 0]
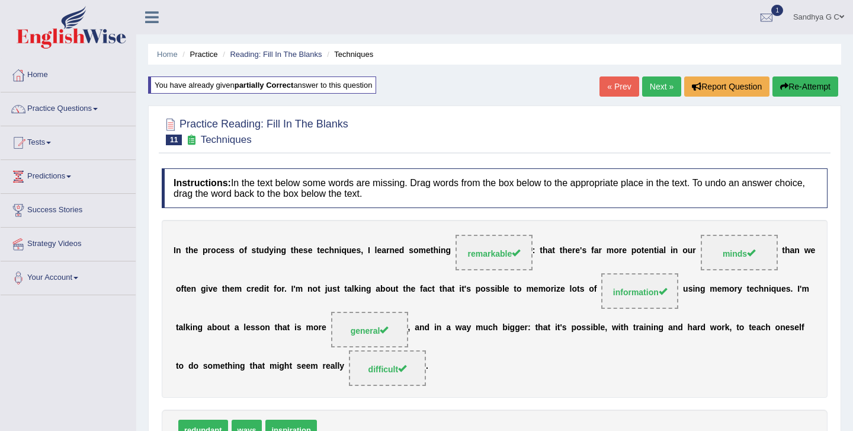
click at [660, 88] on link "Next »" at bounding box center [661, 86] width 39 height 20
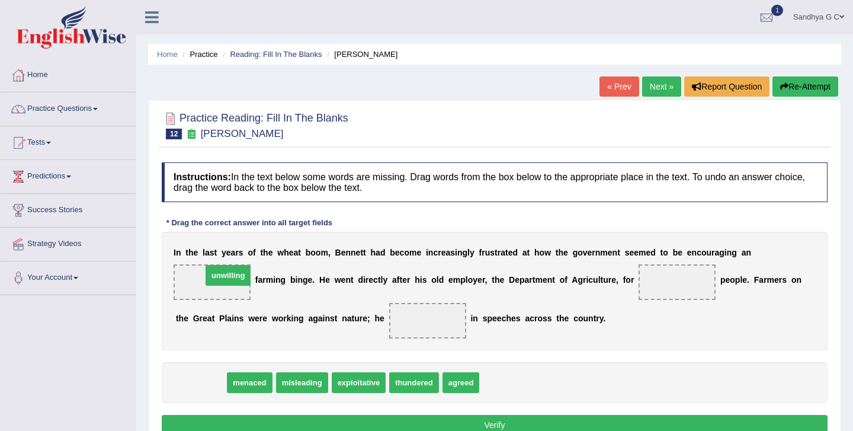
drag, startPoint x: 208, startPoint y: 388, endPoint x: 235, endPoint y: 281, distance: 110.7
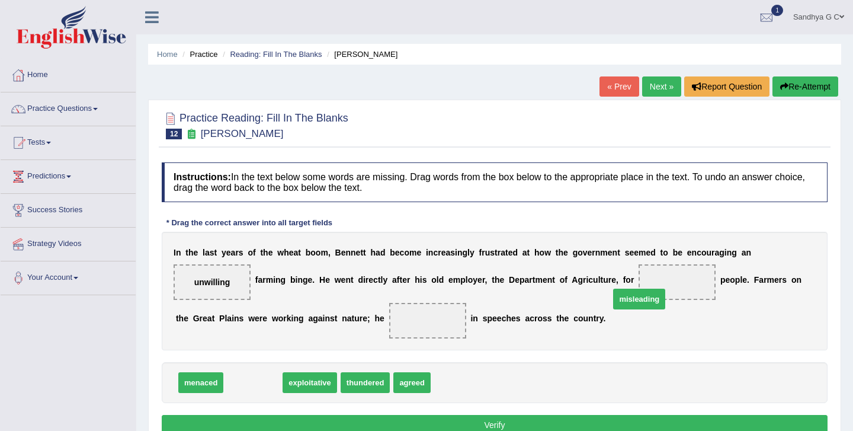
drag, startPoint x: 267, startPoint y: 386, endPoint x: 672, endPoint y: 296, distance: 414.8
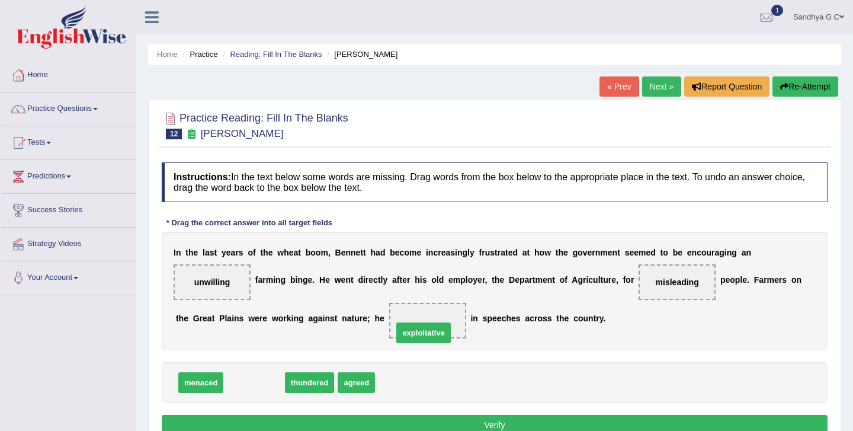
drag, startPoint x: 267, startPoint y: 381, endPoint x: 438, endPoint y: 325, distance: 179.6
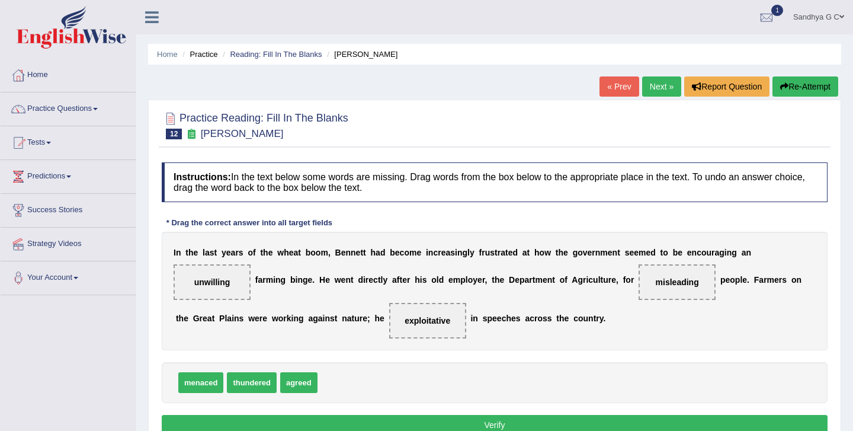
click at [445, 421] on button "Verify" at bounding box center [495, 425] width 666 height 20
